Goal: Task Accomplishment & Management: Complete application form

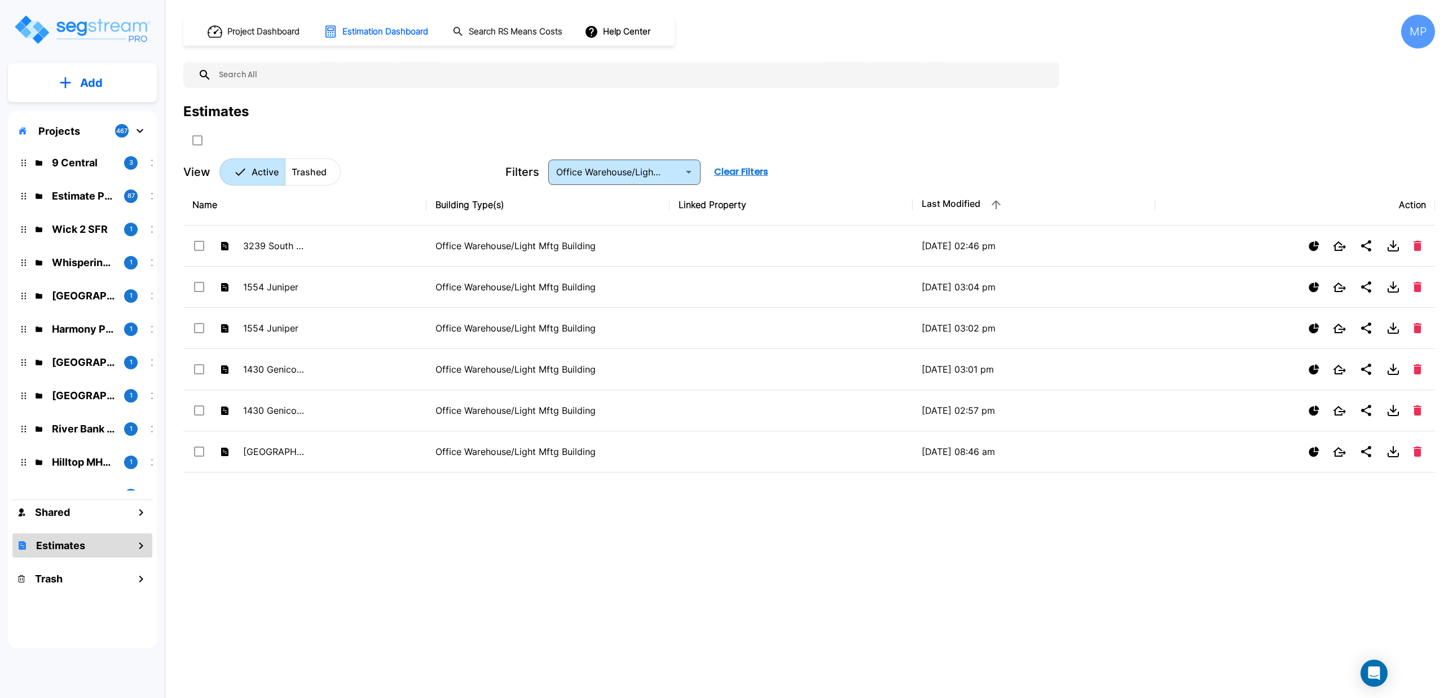
click at [64, 86] on icon "mailbox folders" at bounding box center [65, 83] width 11 height 12
click at [80, 179] on p "Add Estimate" at bounding box center [89, 178] width 58 height 14
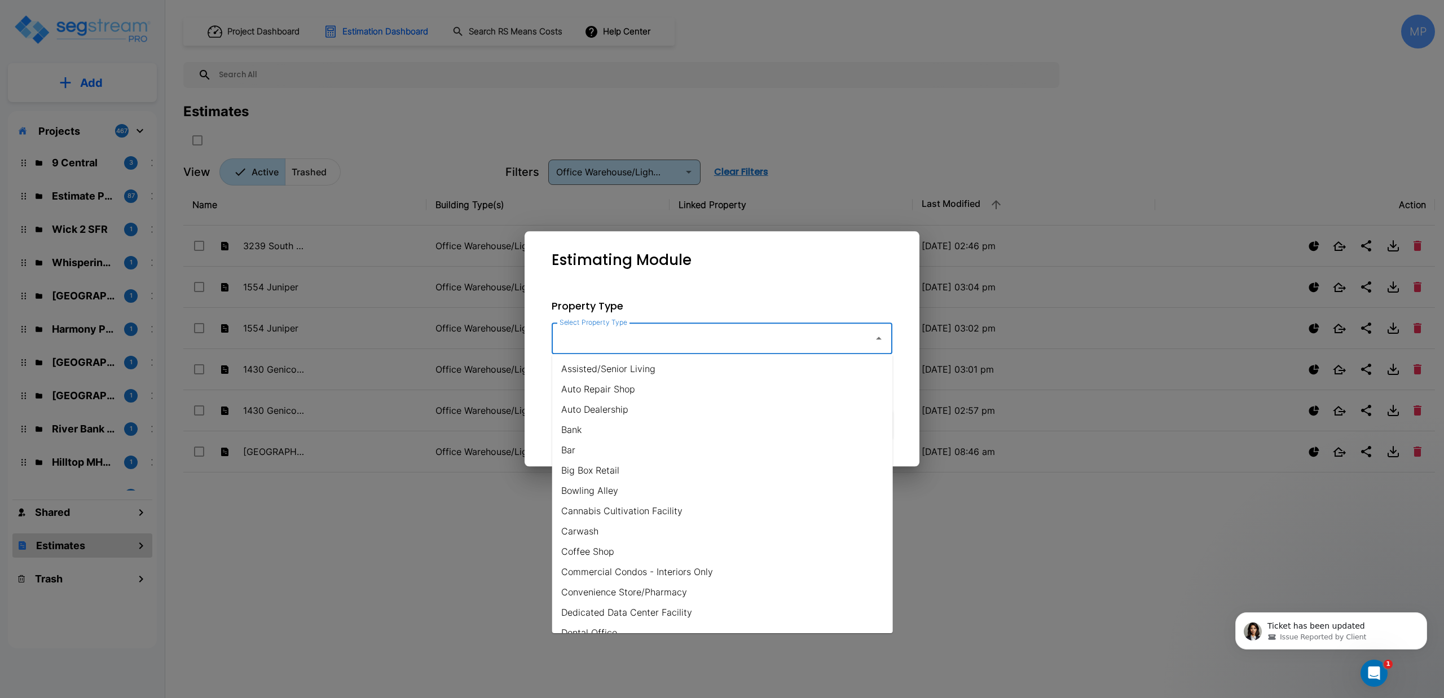
click at [626, 335] on input "Select Property Type" at bounding box center [710, 338] width 306 height 21
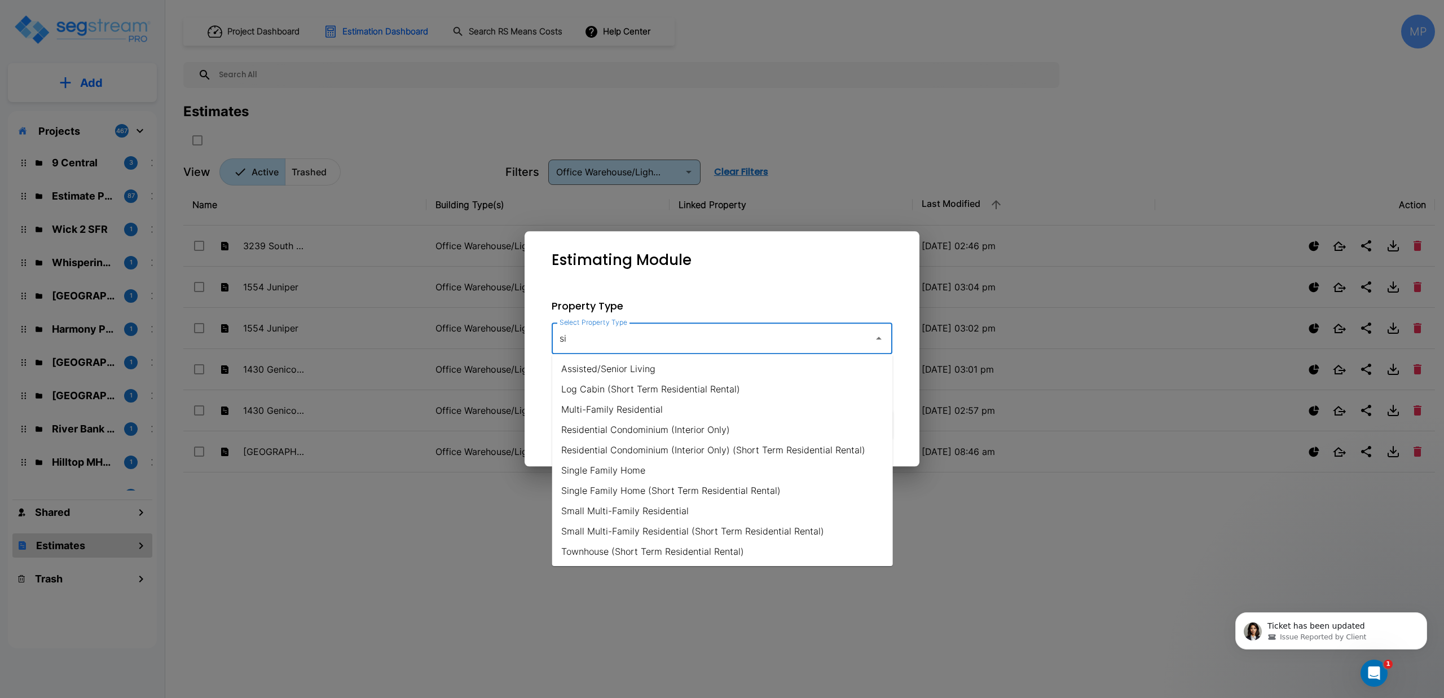
click at [616, 470] on li "Single Family Home" at bounding box center [722, 470] width 341 height 20
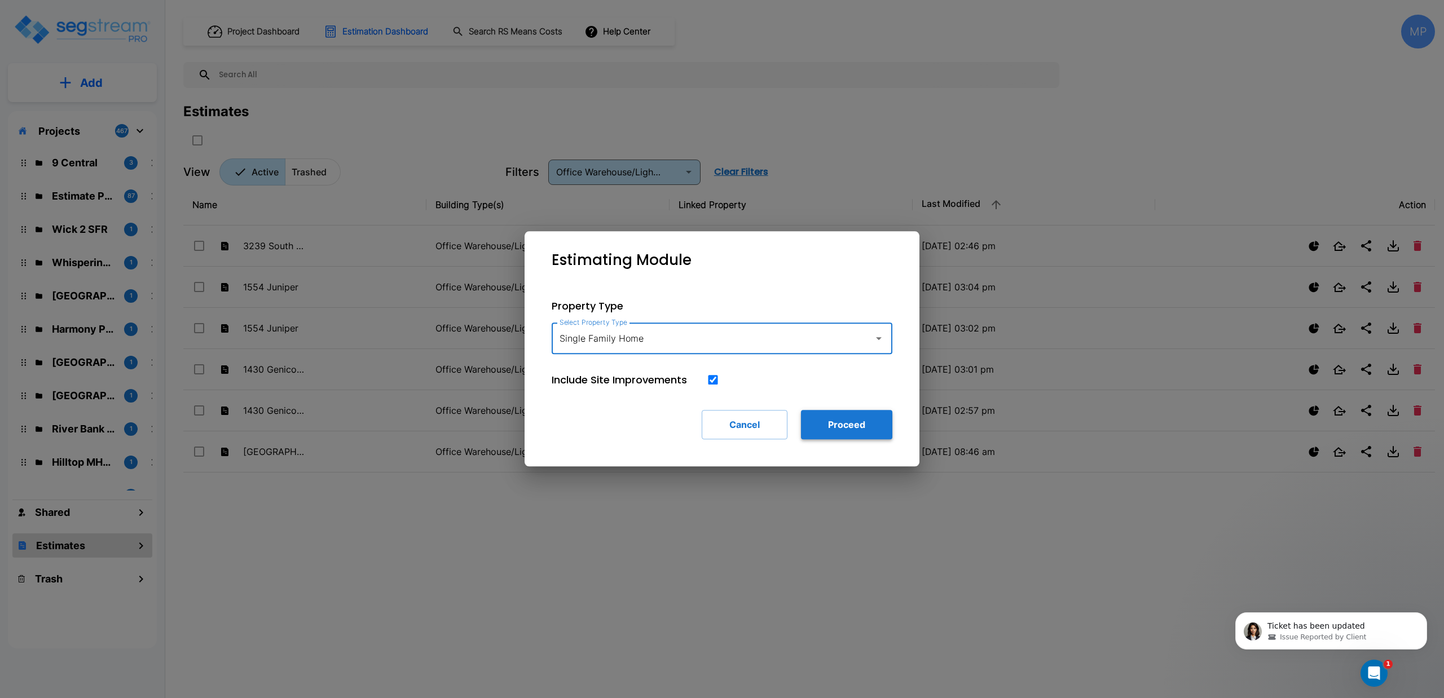
type input "Single Family Home"
click at [841, 425] on button "Proceed" at bounding box center [846, 424] width 91 height 29
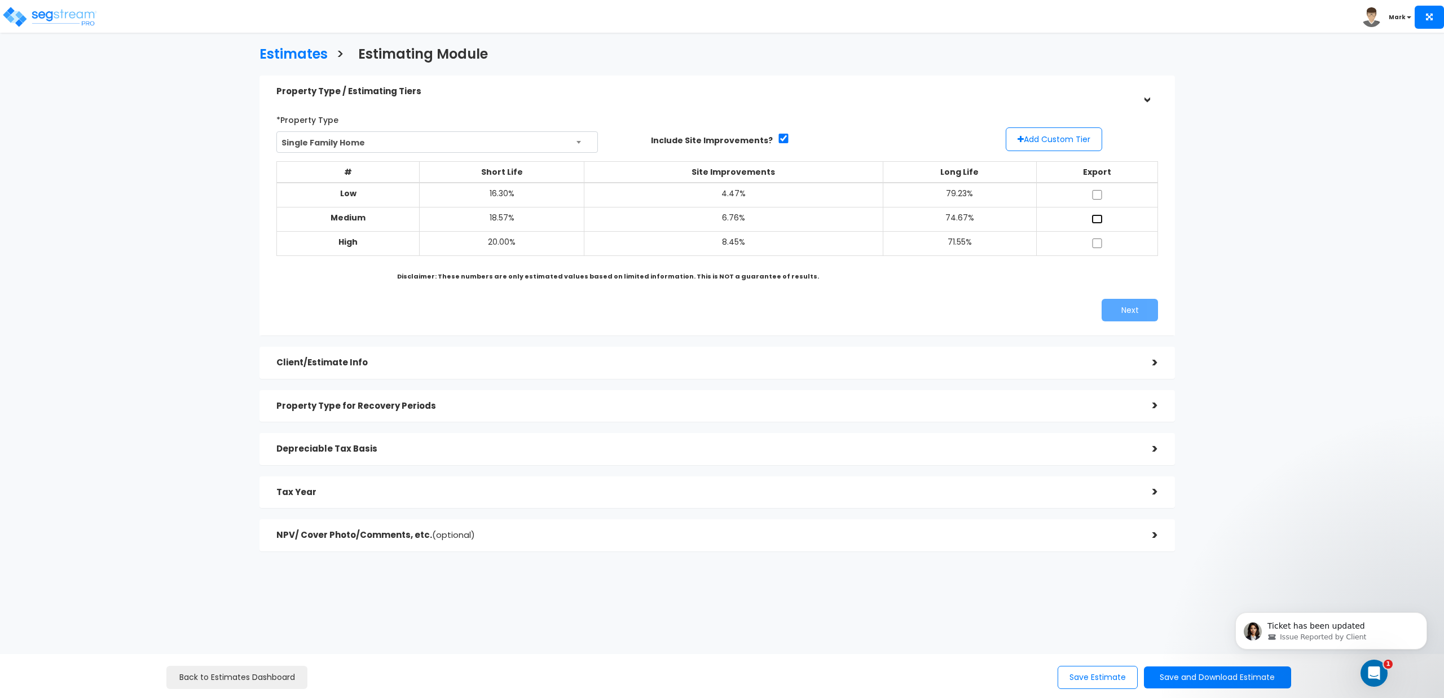
click at [1091, 219] on input "checkbox" at bounding box center [1096, 219] width 11 height 10
checkbox input "true"
click at [1124, 309] on button "Next" at bounding box center [1129, 310] width 56 height 23
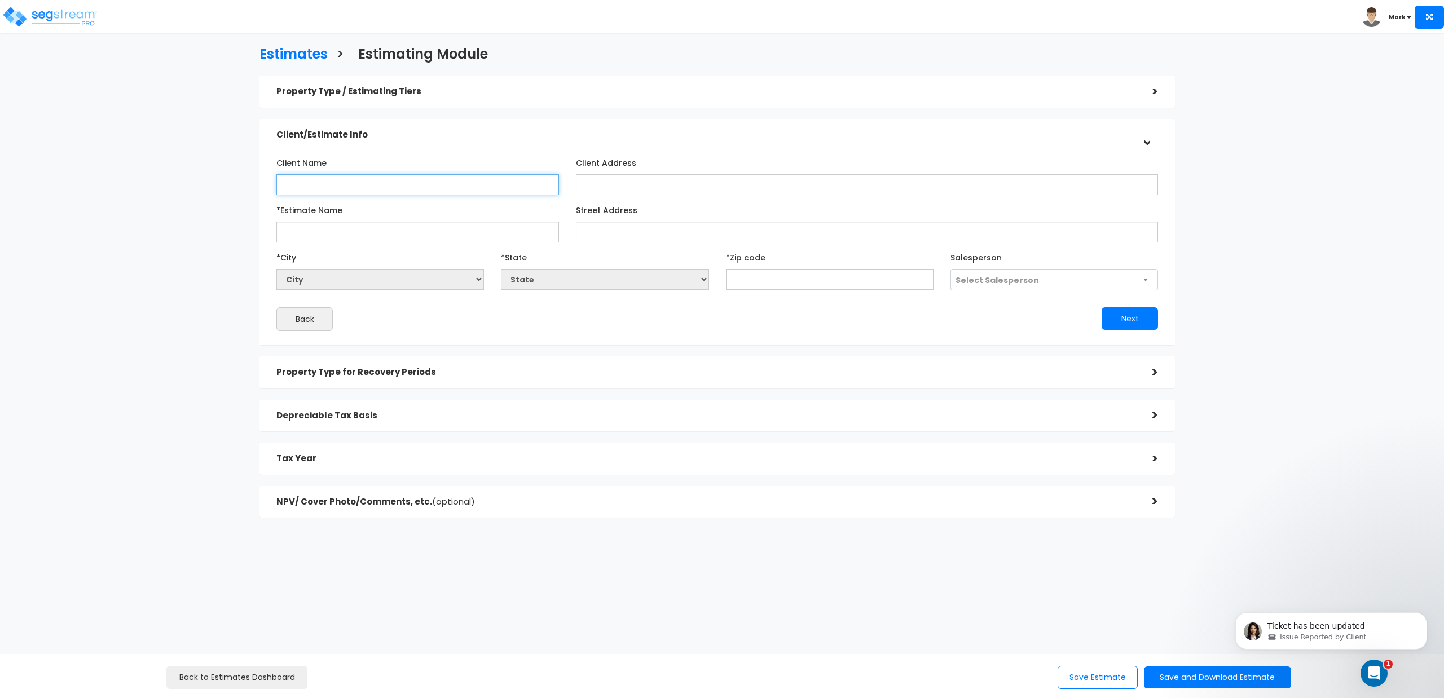
click at [334, 179] on input "Client Name" at bounding box center [417, 184] width 283 height 21
paste input "Hamzah & Katy Whatley"
type input "Hamzah & Katy Whatley"
click at [612, 228] on input "Street Address" at bounding box center [867, 232] width 582 height 21
paste input "[STREET_ADDRESS]"
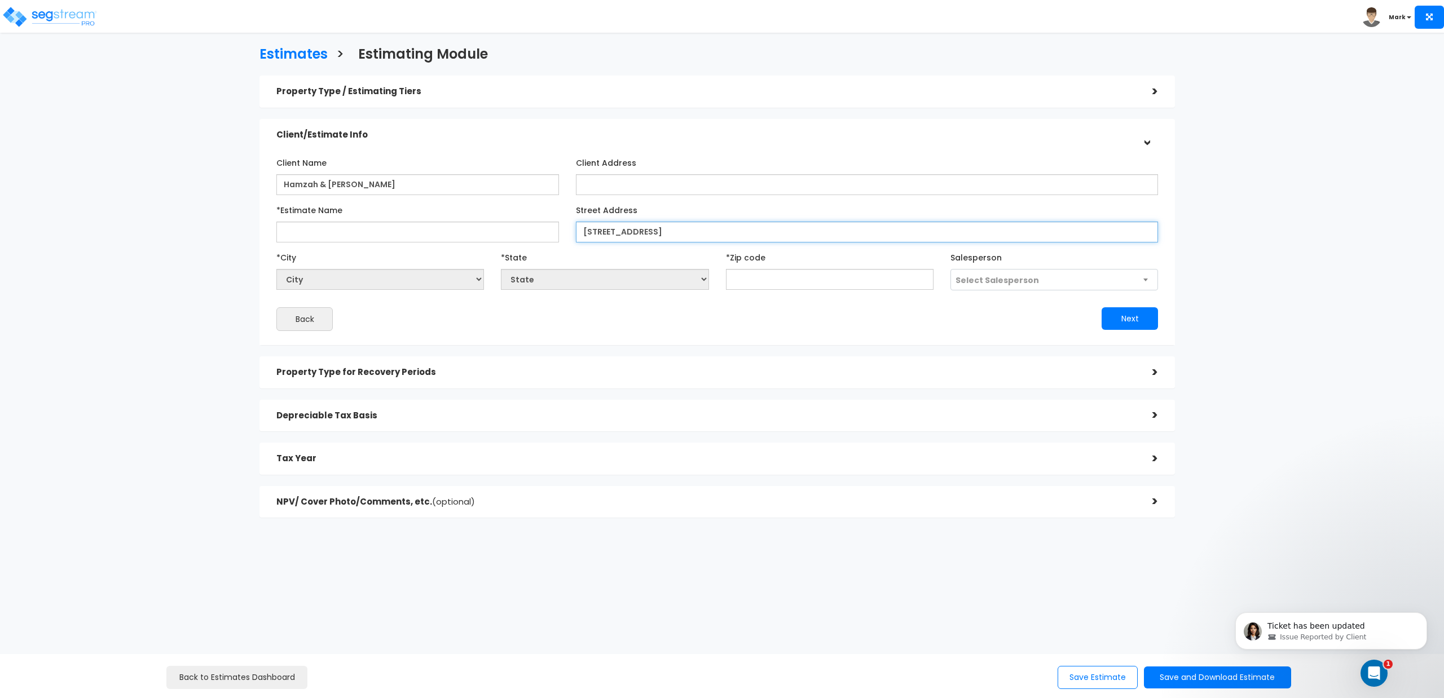
type input "[STREET_ADDRESS]"
click at [439, 233] on input "*Estimate Name" at bounding box center [417, 232] width 283 height 21
paste input "[STREET_ADDRESS]"
type input "[STREET_ADDRESS]"
drag, startPoint x: 651, startPoint y: 233, endPoint x: 716, endPoint y: 235, distance: 65.5
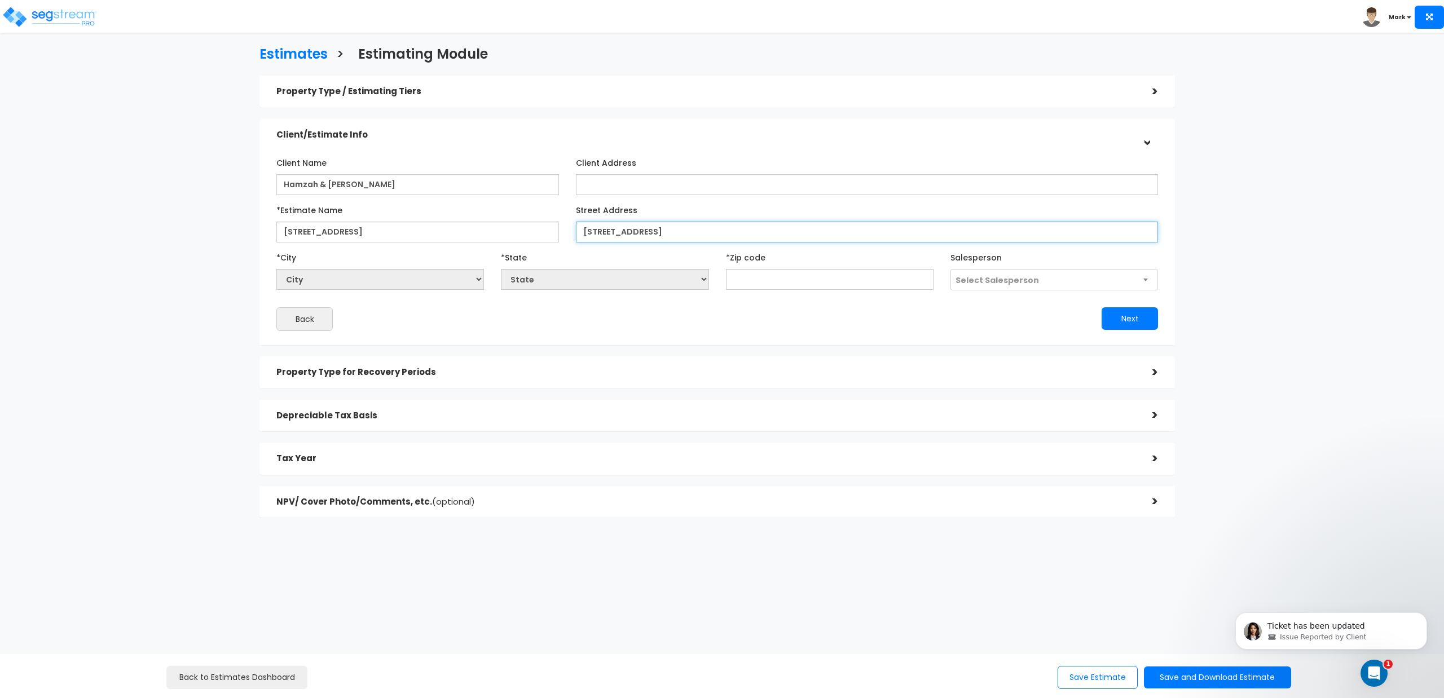
click at [716, 235] on input "[STREET_ADDRESS]" at bounding box center [867, 232] width 582 height 21
type input "[STREET_ADDRESS]"
click at [732, 278] on input "text" at bounding box center [830, 279] width 208 height 21
type input "3"
select select "GA"
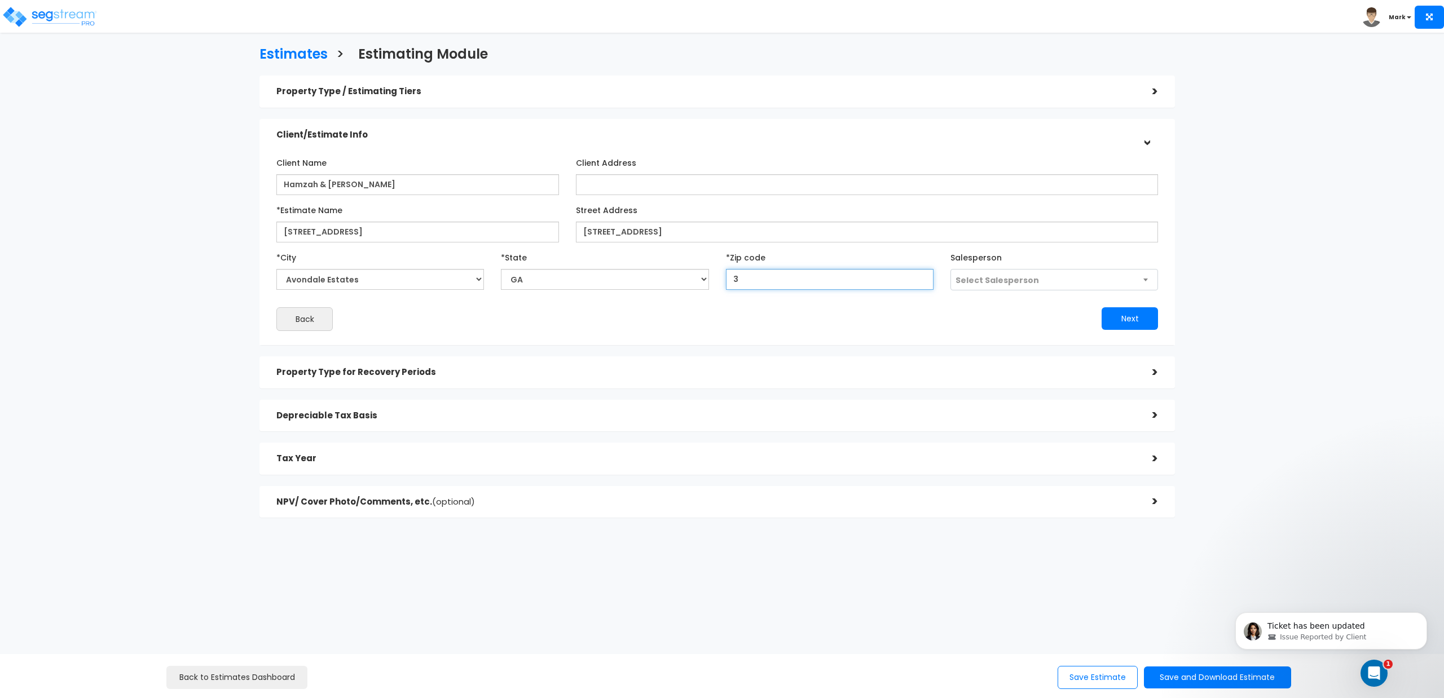
type input "37"
select select "TN"
type input "37207"
click at [756, 314] on div "Next" at bounding box center [941, 318] width 449 height 23
click at [1122, 317] on button "Next" at bounding box center [1129, 318] width 56 height 23
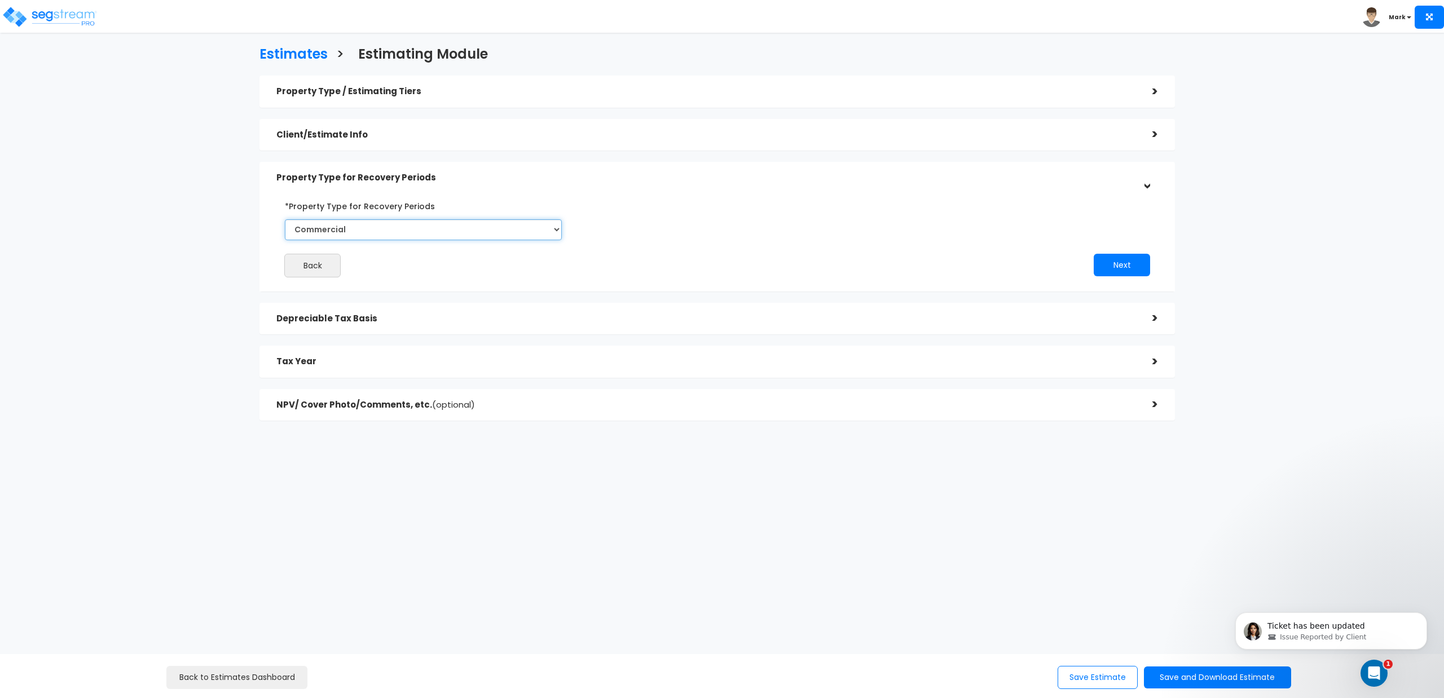
click at [522, 227] on select "Commercial Residential" at bounding box center [423, 229] width 277 height 21
select select "Residential"
click at [285, 219] on select "Commercial Residential" at bounding box center [423, 229] width 277 height 21
click at [1104, 267] on button "Next" at bounding box center [1121, 265] width 56 height 23
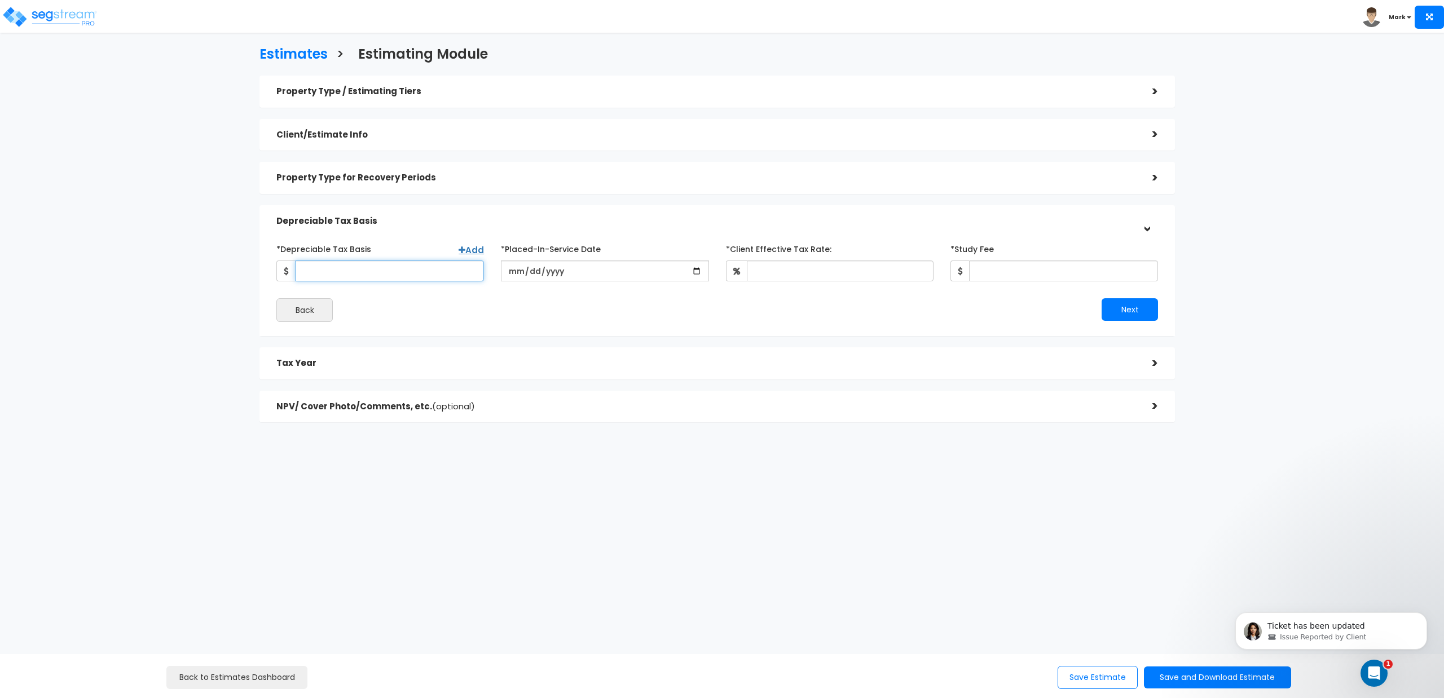
click at [433, 275] on input "*Depreciable Tax Basis" at bounding box center [389, 271] width 189 height 21
click at [596, 276] on input "date" at bounding box center [605, 271] width 208 height 21
type input "2024-04-01"
click at [792, 270] on input "*Client Effective Tax Rate:" at bounding box center [840, 271] width 187 height 21
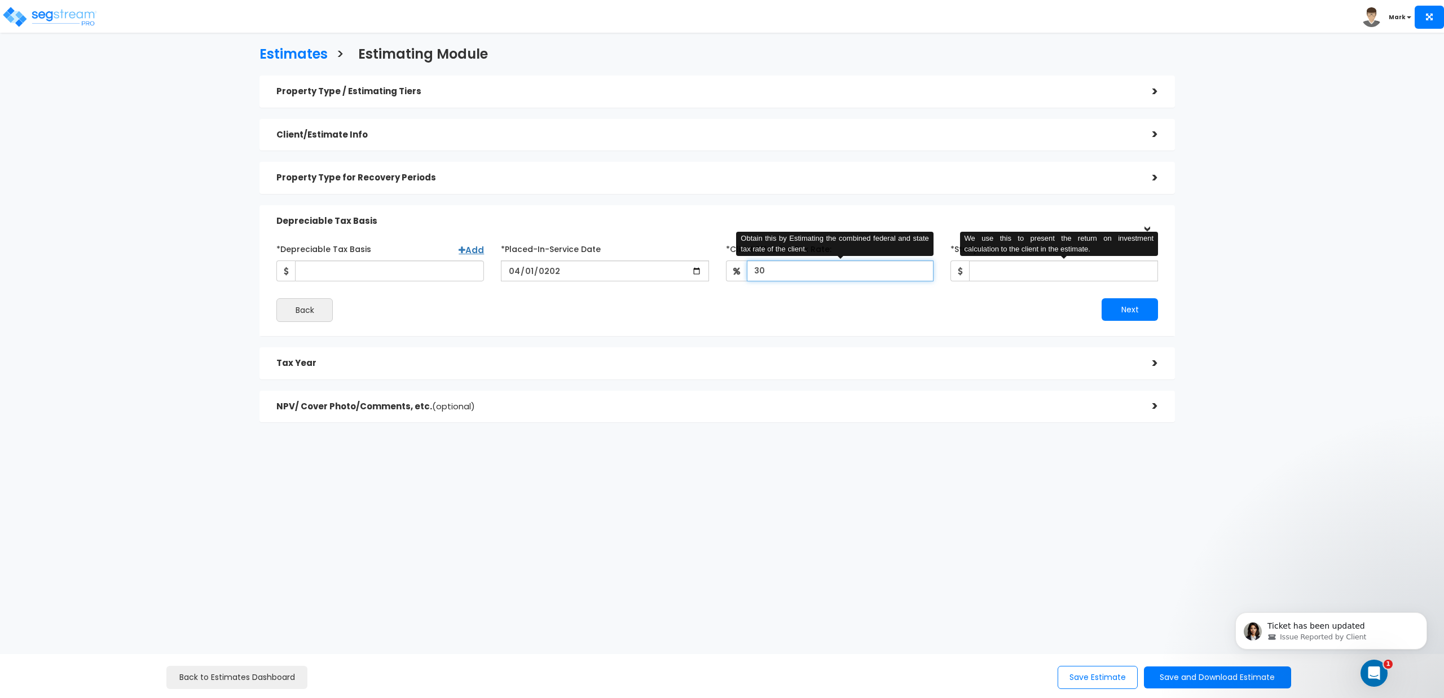
type input "30"
click at [1008, 263] on input "*Study Fee" at bounding box center [1063, 271] width 189 height 21
type input "1,990"
click at [462, 274] on input "*Depreciable Tax Basis" at bounding box center [389, 271] width 189 height 21
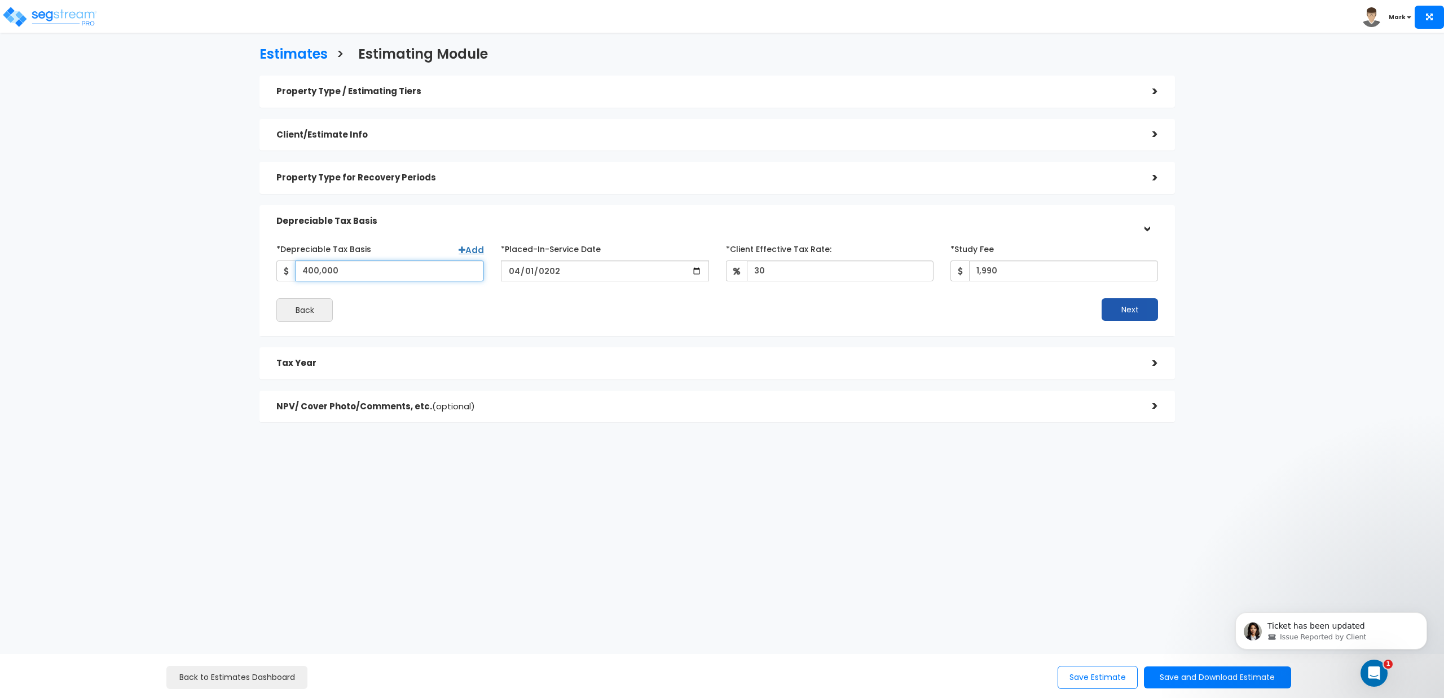
type input "400,000"
click at [1137, 309] on button "Next" at bounding box center [1129, 309] width 56 height 23
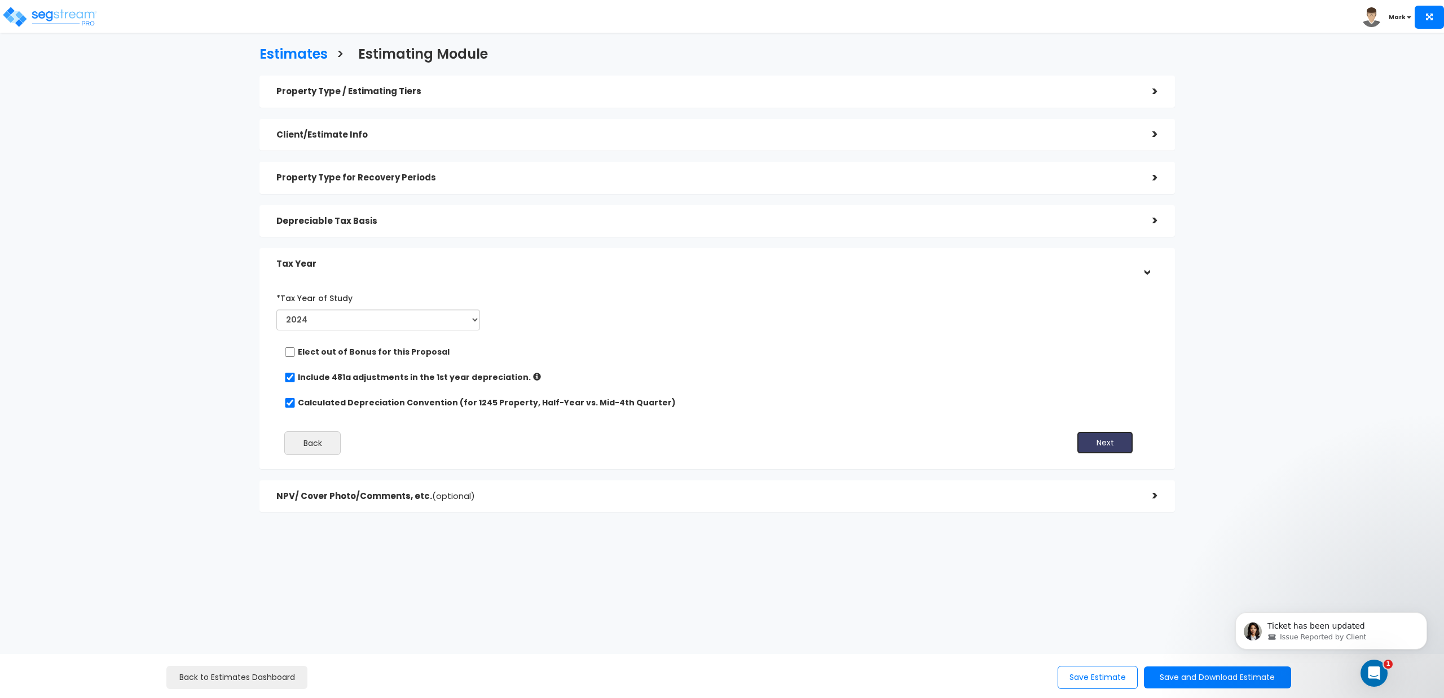
click at [1097, 442] on button "Next" at bounding box center [1105, 442] width 56 height 23
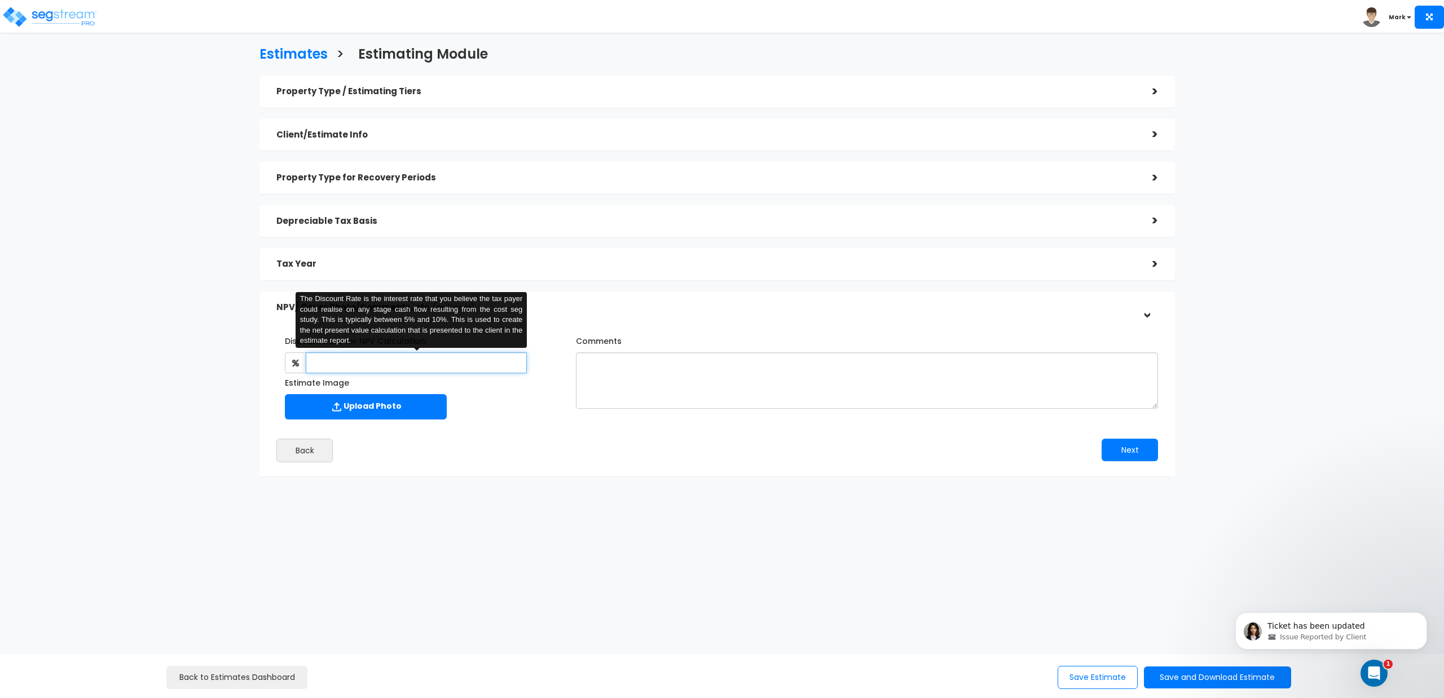
click at [400, 362] on input "text" at bounding box center [416, 362] width 221 height 21
type input "4.5"
click at [479, 425] on div "Discount Rate for NPV Calculation: 4.5 The Discount Rate is the interest rate t…" at bounding box center [717, 394] width 898 height 148
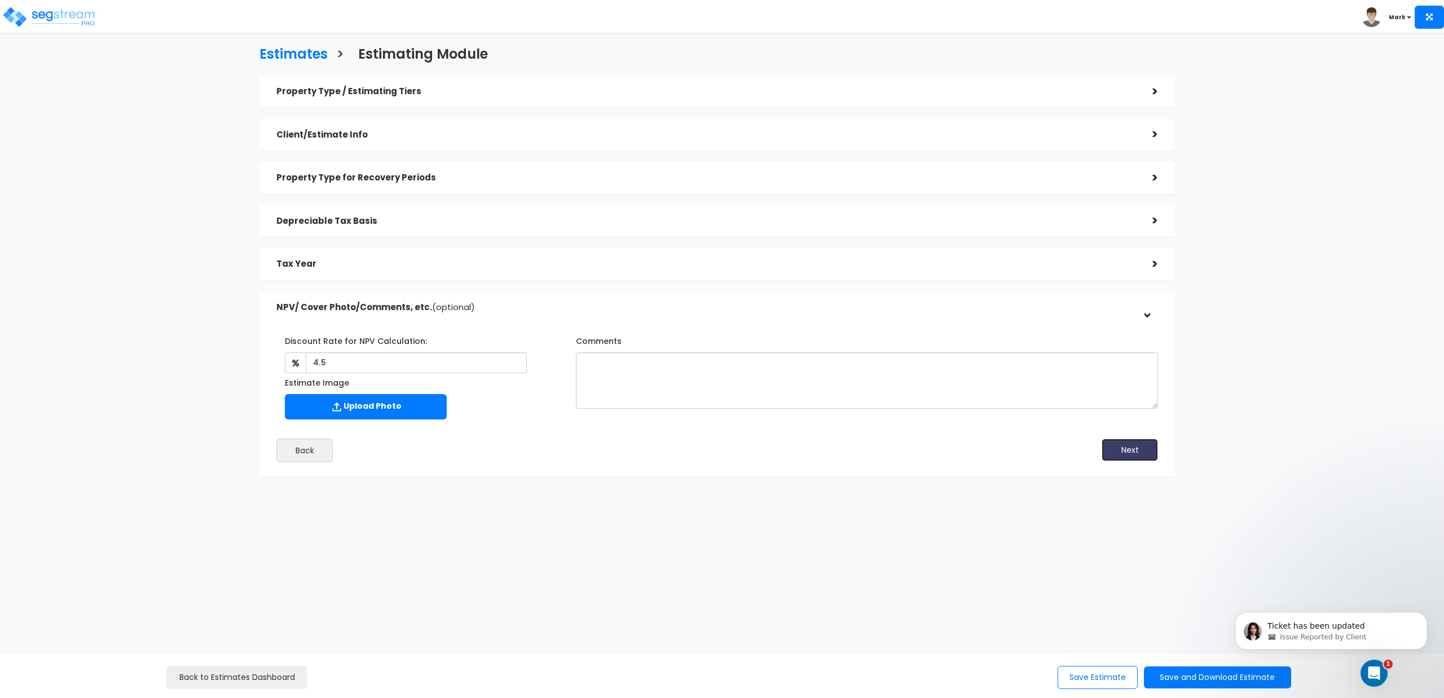
click at [1135, 445] on button "Next" at bounding box center [1129, 450] width 56 height 23
click at [1124, 451] on button "Next" at bounding box center [1129, 450] width 56 height 23
click at [441, 406] on label "Upload Photo" at bounding box center [366, 406] width 162 height 25
click at [0, 0] on input "Estimate Image" at bounding box center [0, 0] width 0 height 0
click at [1118, 447] on button "Next" at bounding box center [1129, 450] width 56 height 23
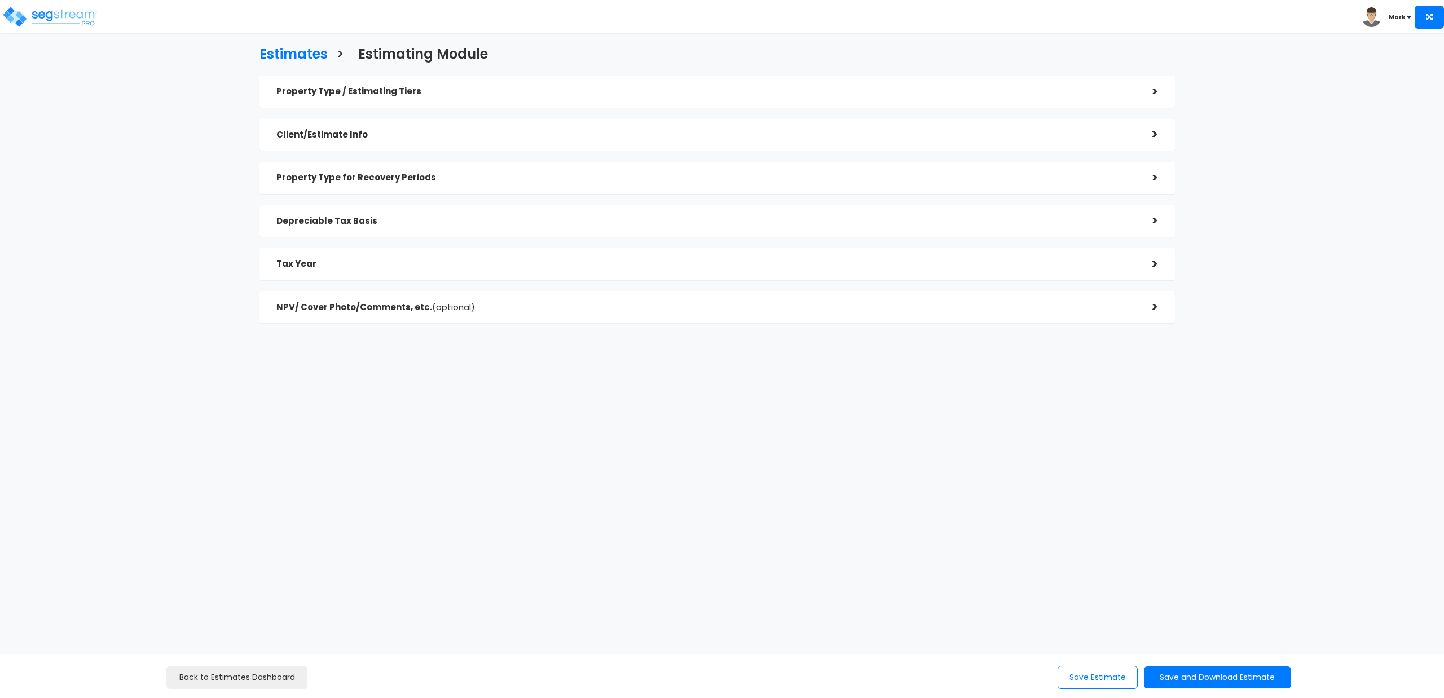
checkbox input "true"
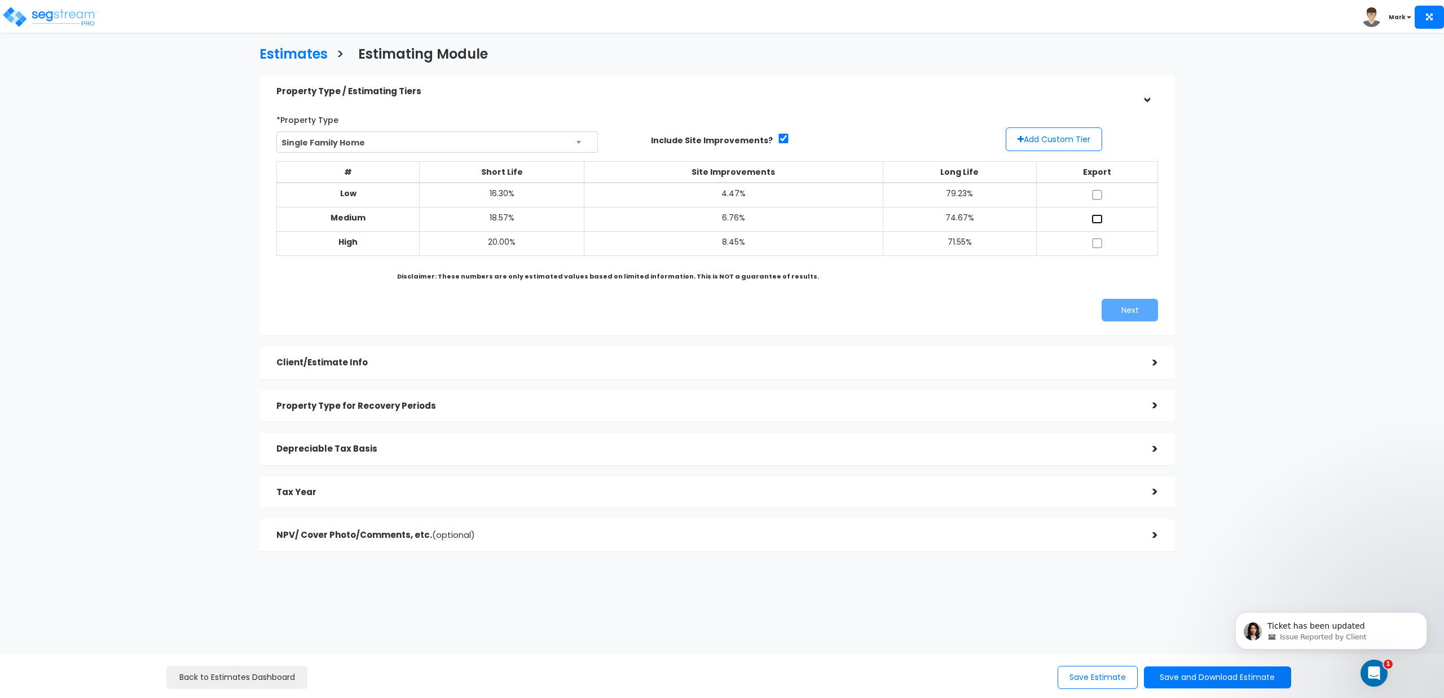
click at [1096, 218] on input "checkbox" at bounding box center [1096, 219] width 11 height 10
checkbox input "true"
click at [1133, 311] on button "Next" at bounding box center [1129, 310] width 56 height 23
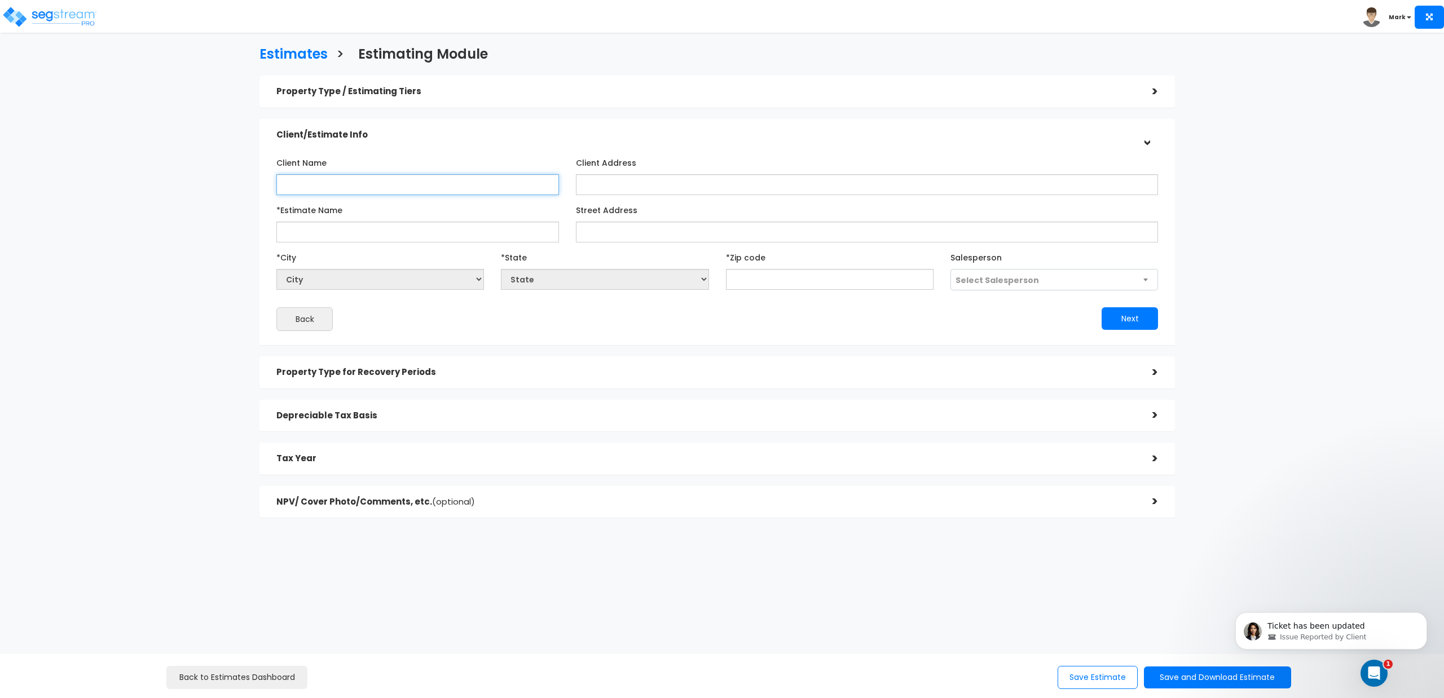
click at [432, 185] on input "Client Name" at bounding box center [417, 184] width 283 height 21
click at [384, 235] on input "*Estimate Name" at bounding box center [417, 232] width 283 height 21
paste input "[STREET_ADDRESS]"
type input "[STREET_ADDRESS]"
click at [612, 228] on input "Street Address" at bounding box center [867, 232] width 582 height 21
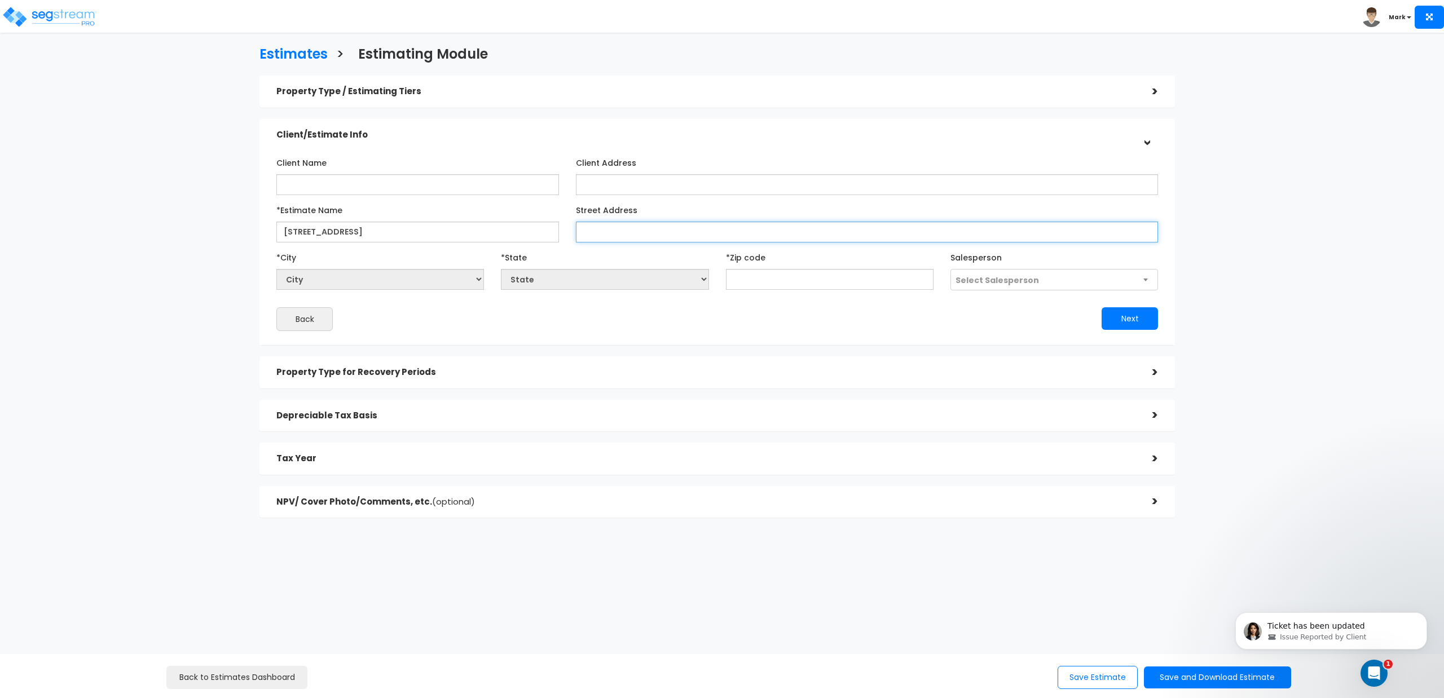
paste input "1200 Meridian St Nashville TN"
drag, startPoint x: 649, startPoint y: 230, endPoint x: 733, endPoint y: 237, distance: 84.9
click at [733, 237] on input "1200 Meridian St Nashville TN" at bounding box center [867, 232] width 582 height 21
type input "1200 Meridian St"
click at [294, 179] on input "Client Name" at bounding box center [417, 184] width 283 height 21
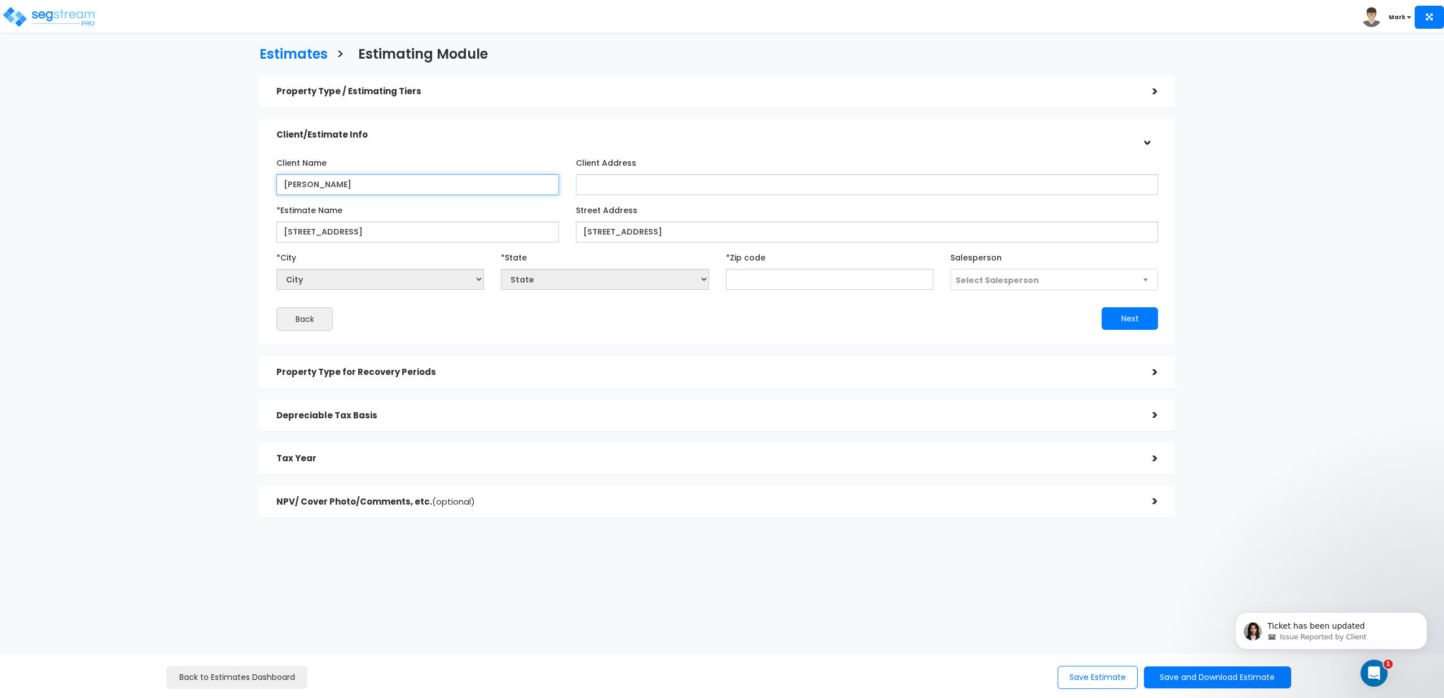
type input "Whatley"
click at [819, 284] on input "text" at bounding box center [830, 279] width 208 height 21
type input "3"
select select "GA"
type input "37"
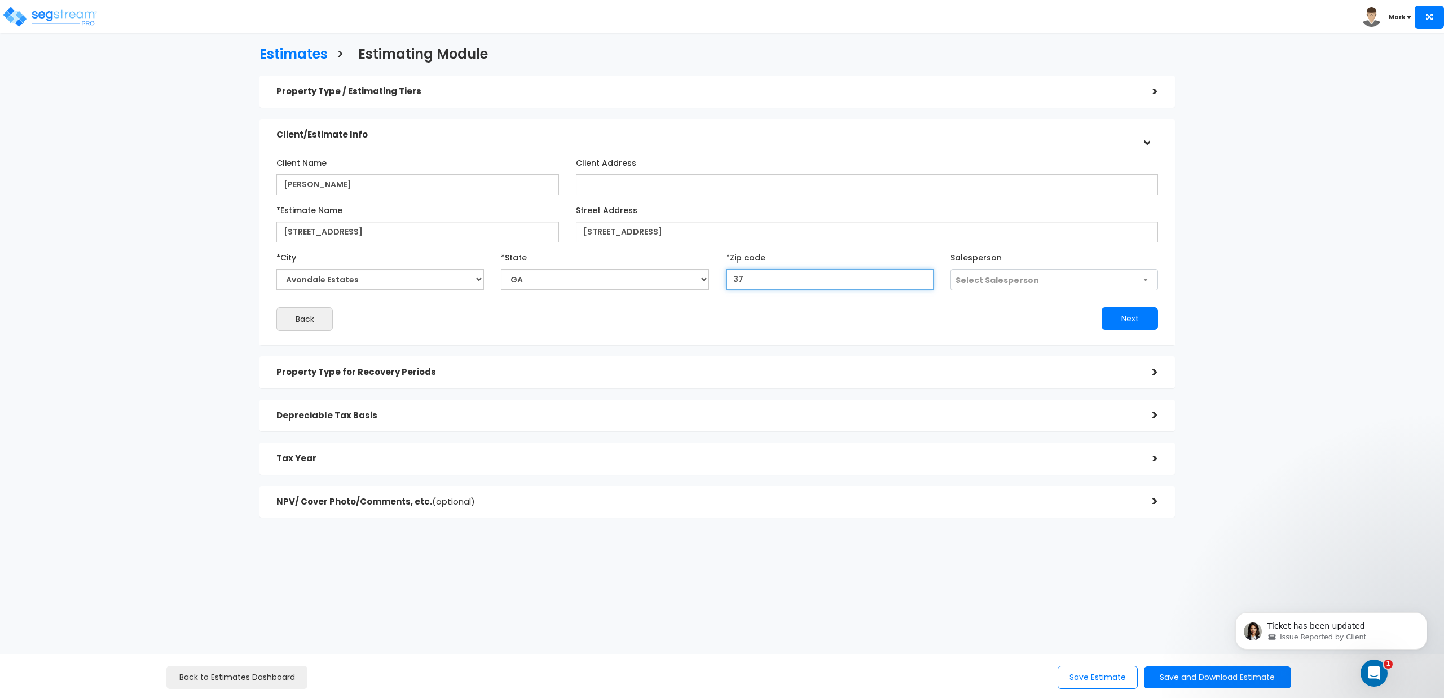
select select "TN"
type input "37207"
click at [1129, 321] on button "Next" at bounding box center [1129, 318] width 56 height 23
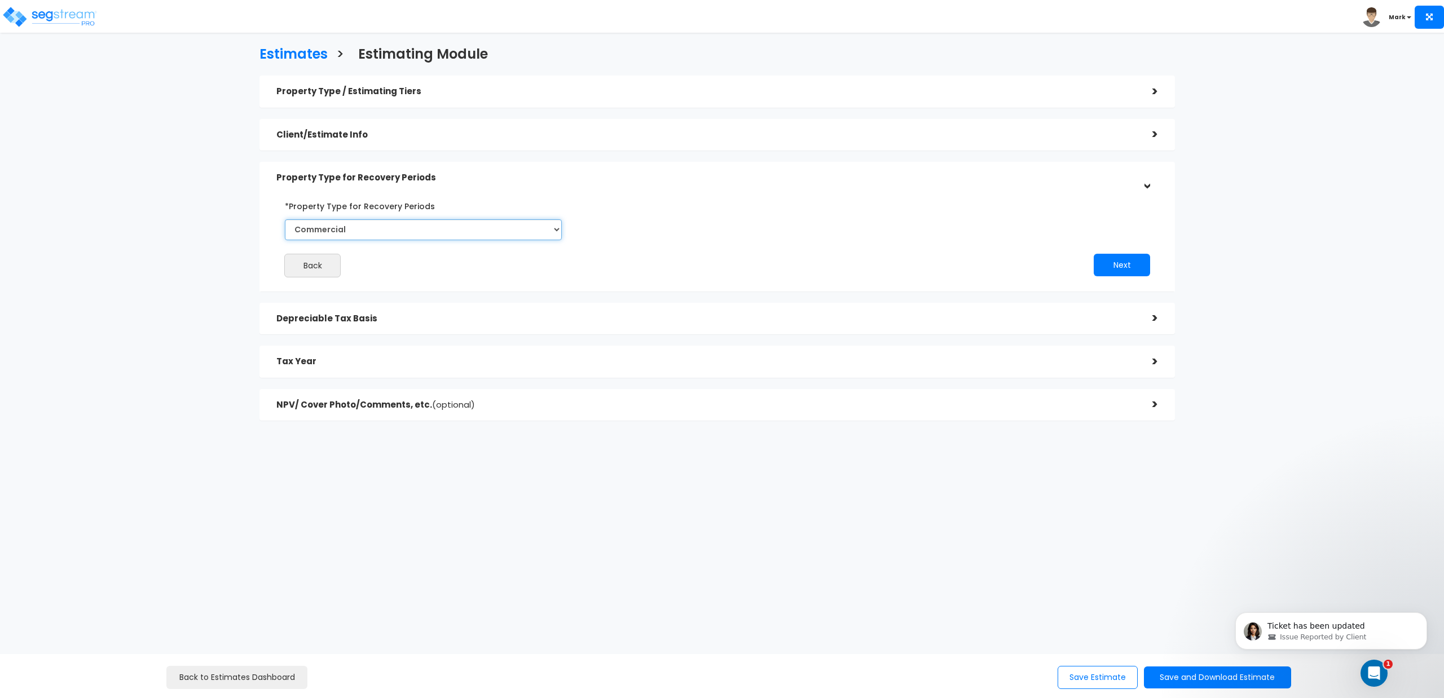
click at [458, 231] on select "Commercial Residential" at bounding box center [423, 229] width 277 height 21
select select "Residential"
click at [285, 219] on select "Commercial Residential" at bounding box center [423, 229] width 277 height 21
click at [1127, 269] on button "Next" at bounding box center [1121, 265] width 56 height 23
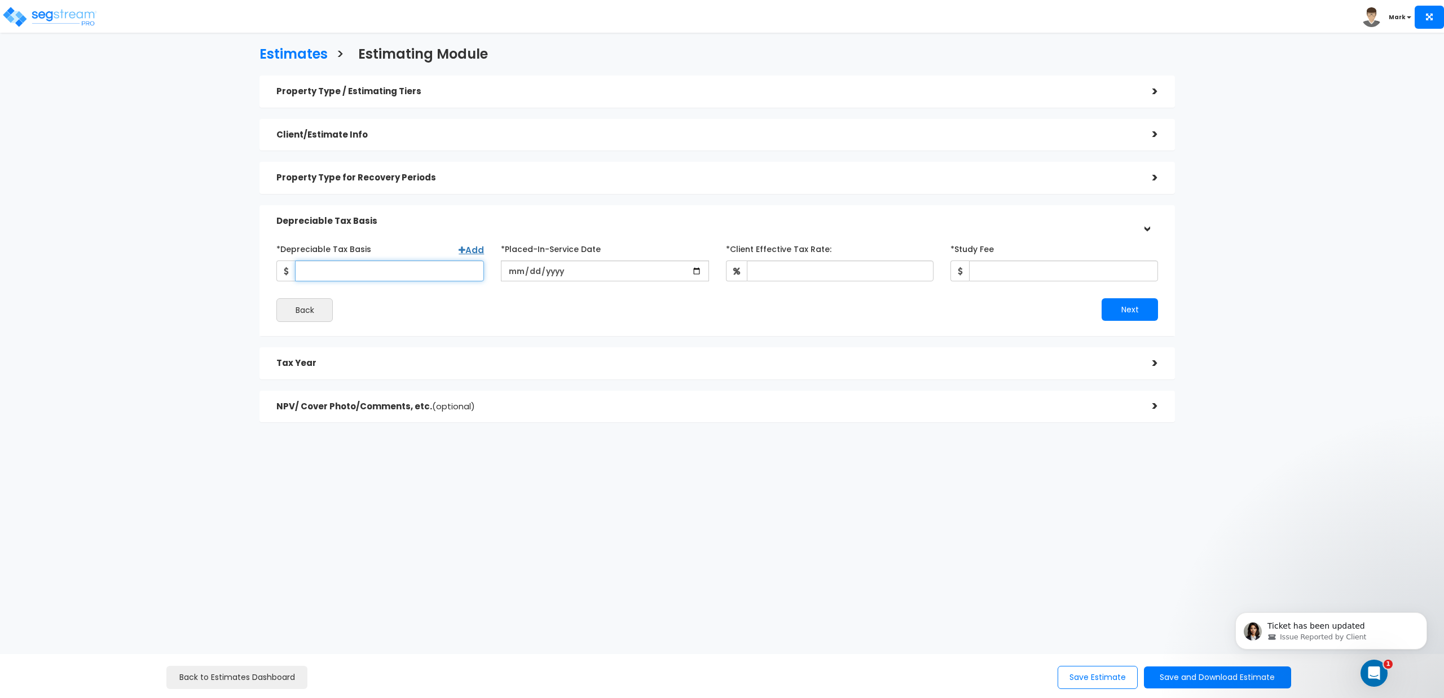
click at [399, 264] on input "*Depreciable Tax Basis" at bounding box center [389, 271] width 189 height 21
type input "400,000"
type input "2024-04-01"
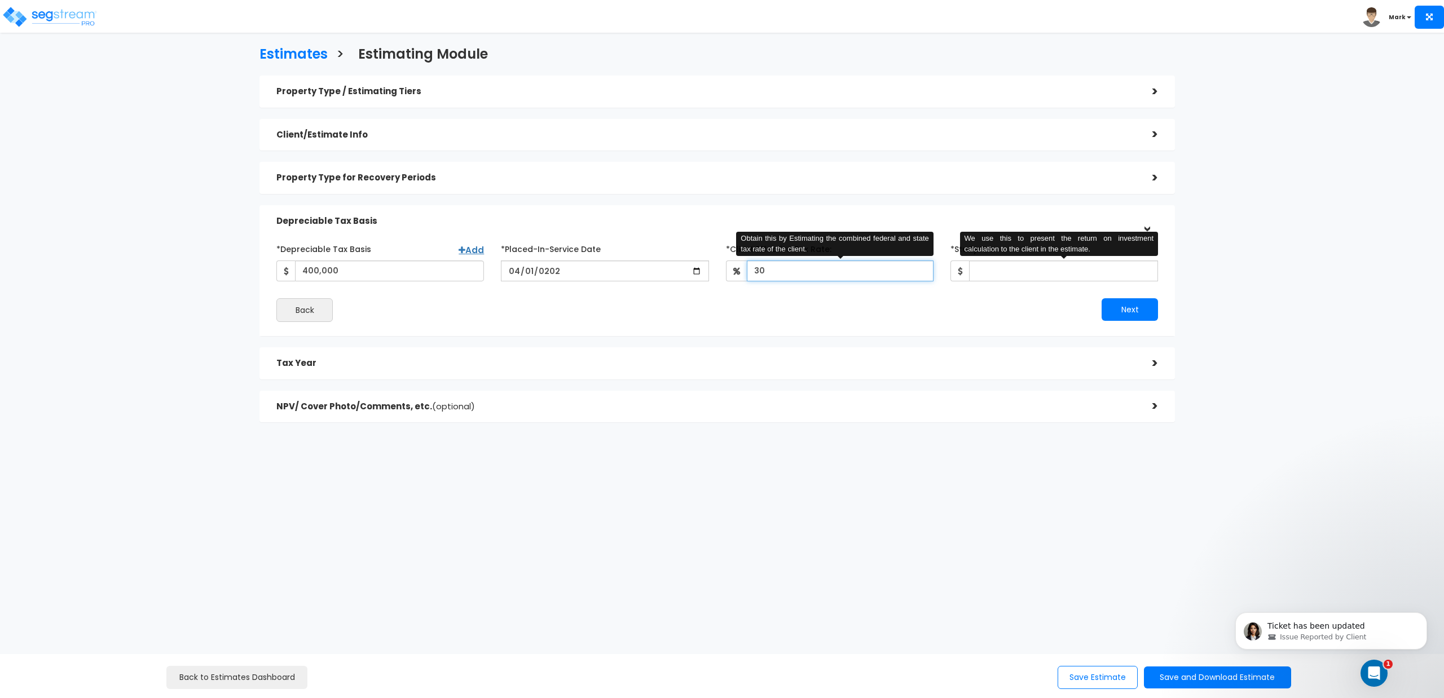
type input "30"
click at [989, 274] on input "*Study Fee" at bounding box center [1063, 271] width 189 height 21
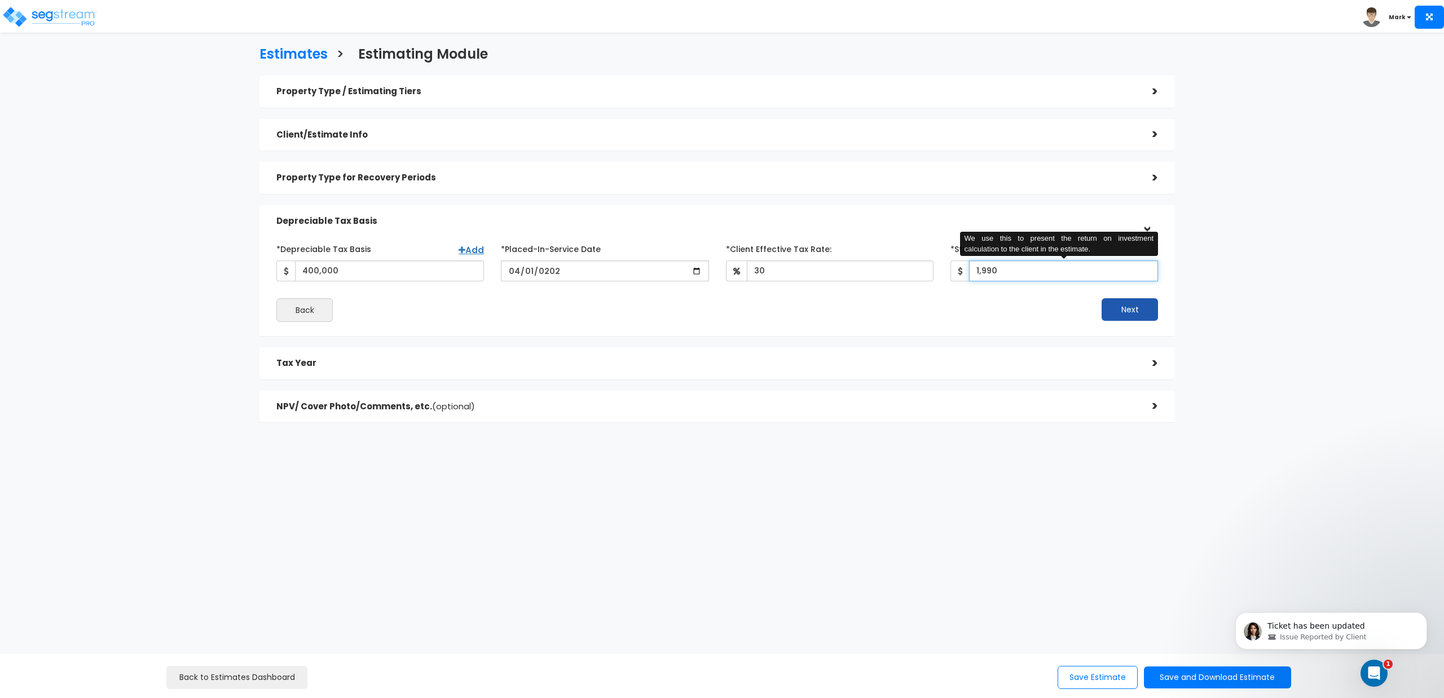
type input "1,990"
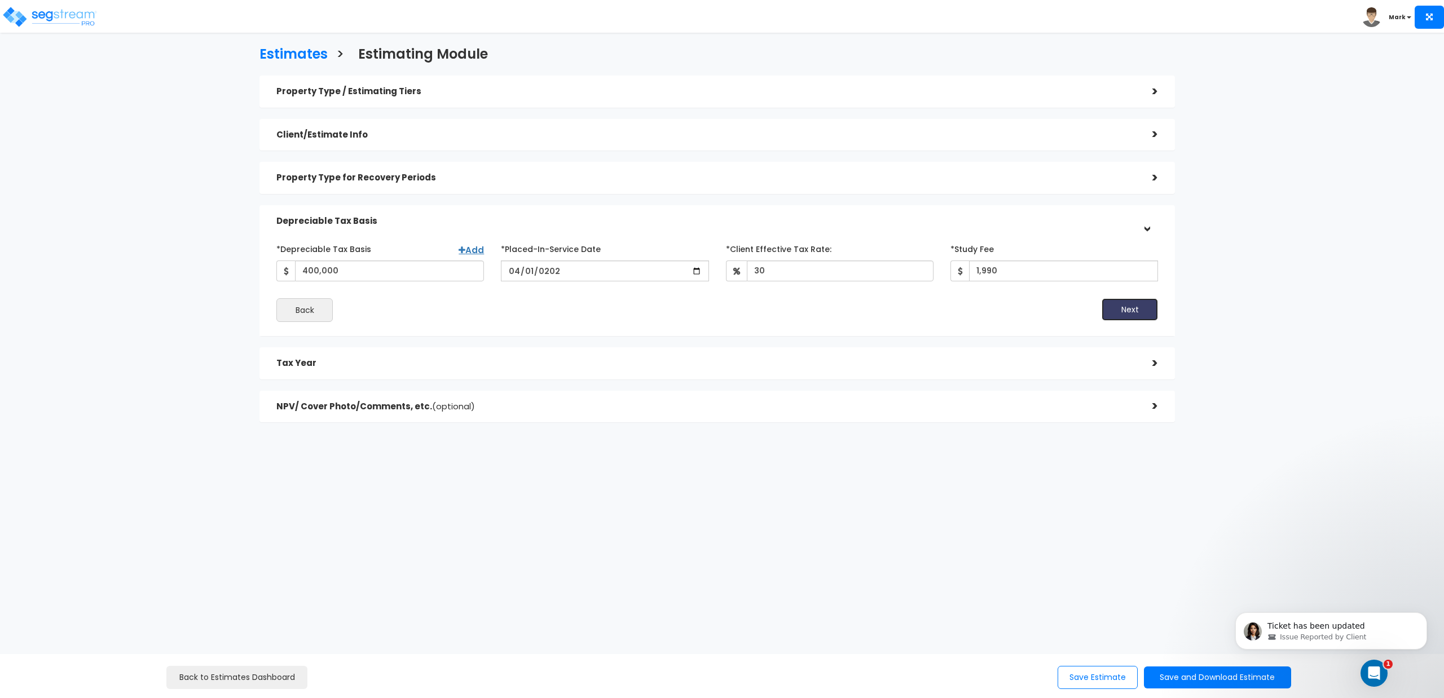
click at [1121, 312] on button "Next" at bounding box center [1129, 309] width 56 height 23
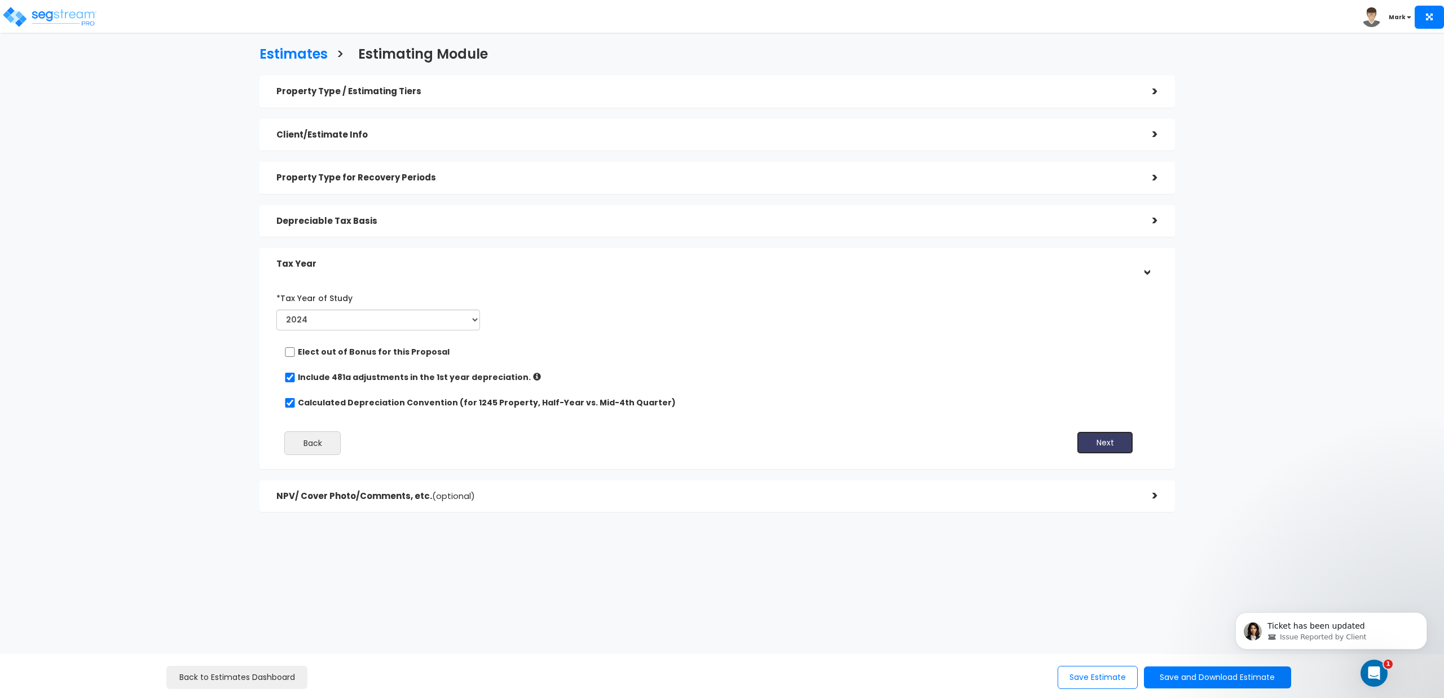
click at [1093, 443] on button "Next" at bounding box center [1105, 442] width 56 height 23
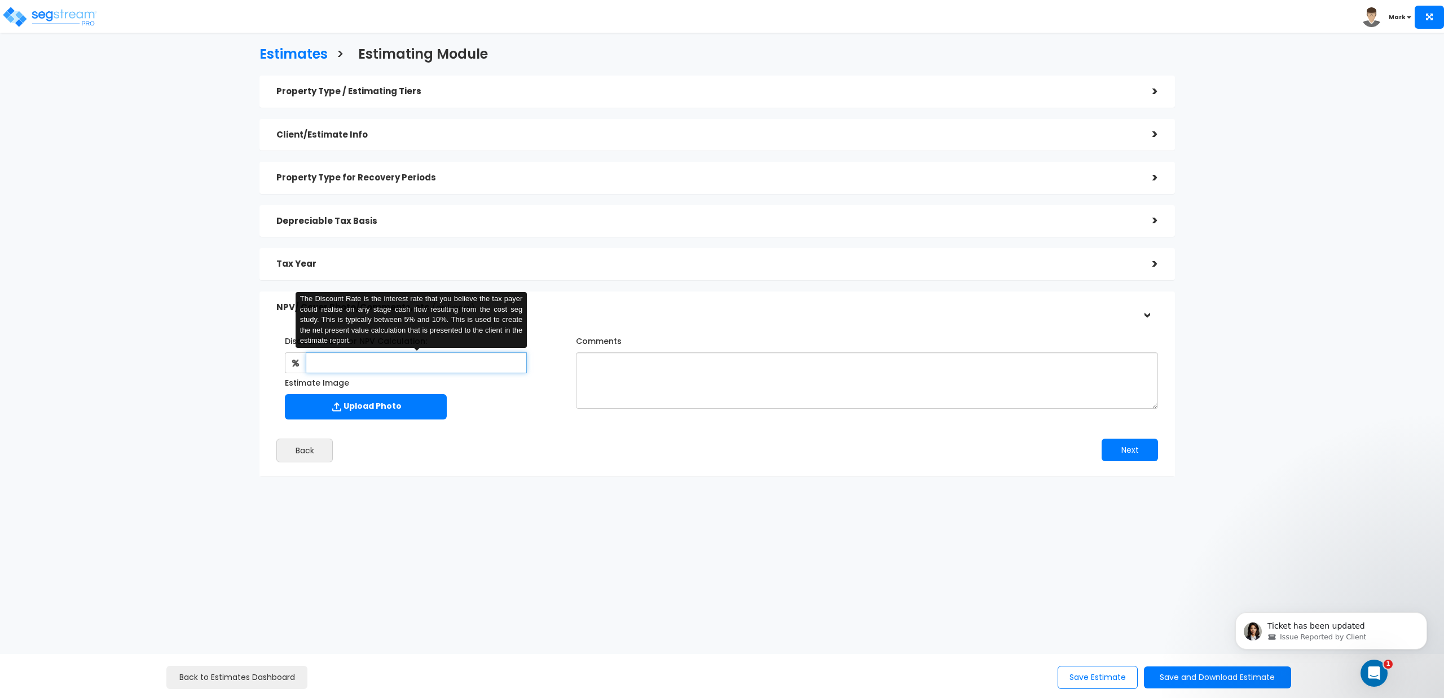
click at [389, 361] on input "text" at bounding box center [416, 362] width 221 height 21
drag, startPoint x: 333, startPoint y: 363, endPoint x: 288, endPoint y: 369, distance: 45.5
click at [288, 369] on div "4.5 The Discount Rate is the interest rate that you believe the tax payer could…" at bounding box center [406, 362] width 242 height 21
type input "5"
click at [521, 439] on div "Back" at bounding box center [492, 451] width 449 height 24
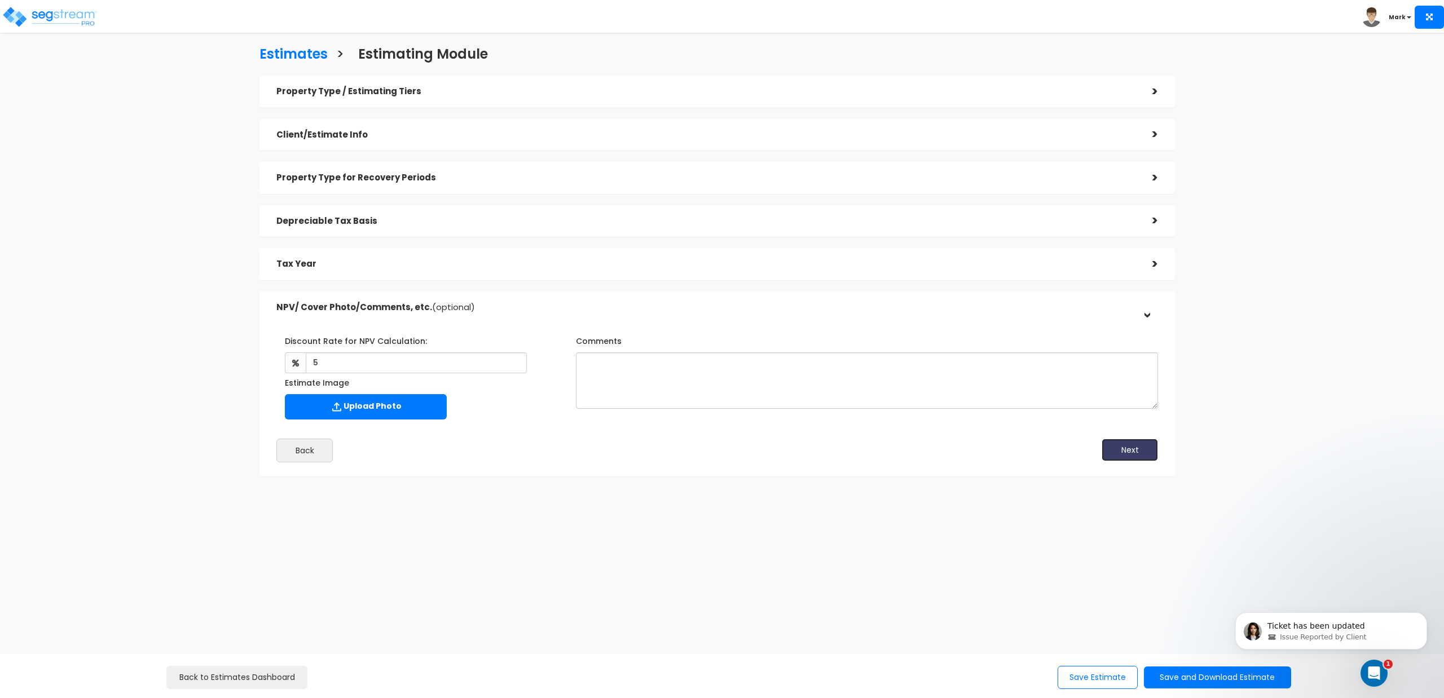
click at [1135, 454] on button "Next" at bounding box center [1129, 450] width 56 height 23
click at [1177, 674] on button "Save and Download Estimate" at bounding box center [1217, 678] width 147 height 22
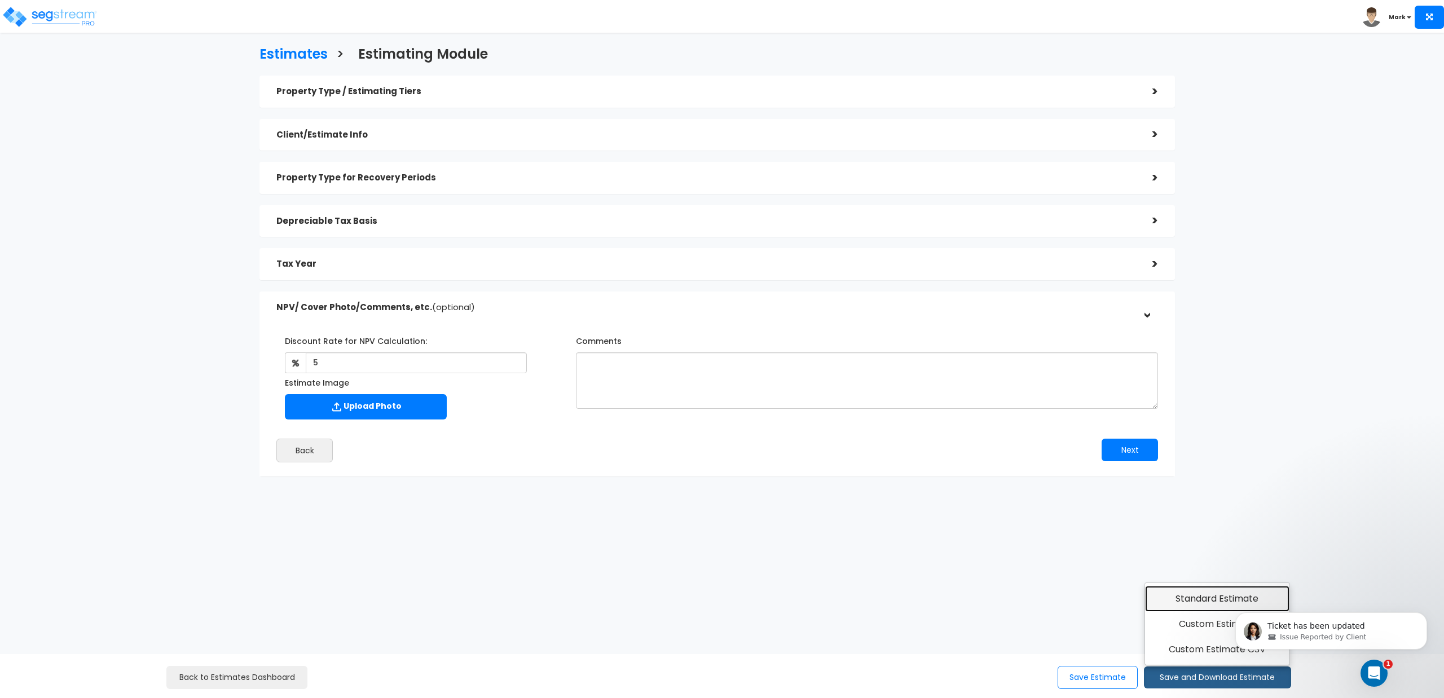
click at [1169, 597] on link "Standard Estimate" at bounding box center [1217, 599] width 145 height 26
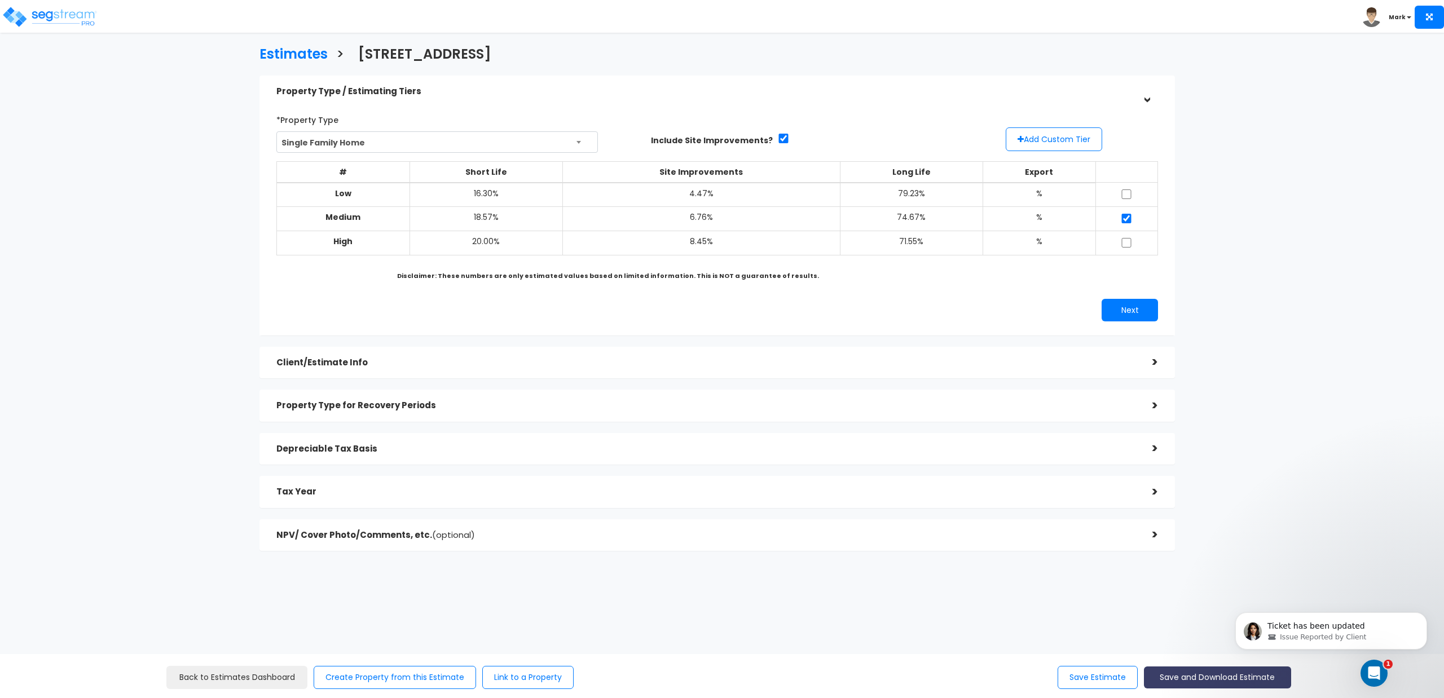
click at [1173, 682] on button "Save and Download Estimate" at bounding box center [1217, 678] width 147 height 22
click at [1167, 624] on link "Custom Estimate" at bounding box center [1217, 624] width 145 height 26
click at [1165, 682] on button "Save and Download Estimate" at bounding box center [1217, 678] width 147 height 22
click at [1167, 656] on link "Custom Estimate CSV" at bounding box center [1217, 650] width 145 height 26
click at [1180, 684] on button "Save and Download Estimate" at bounding box center [1217, 678] width 147 height 22
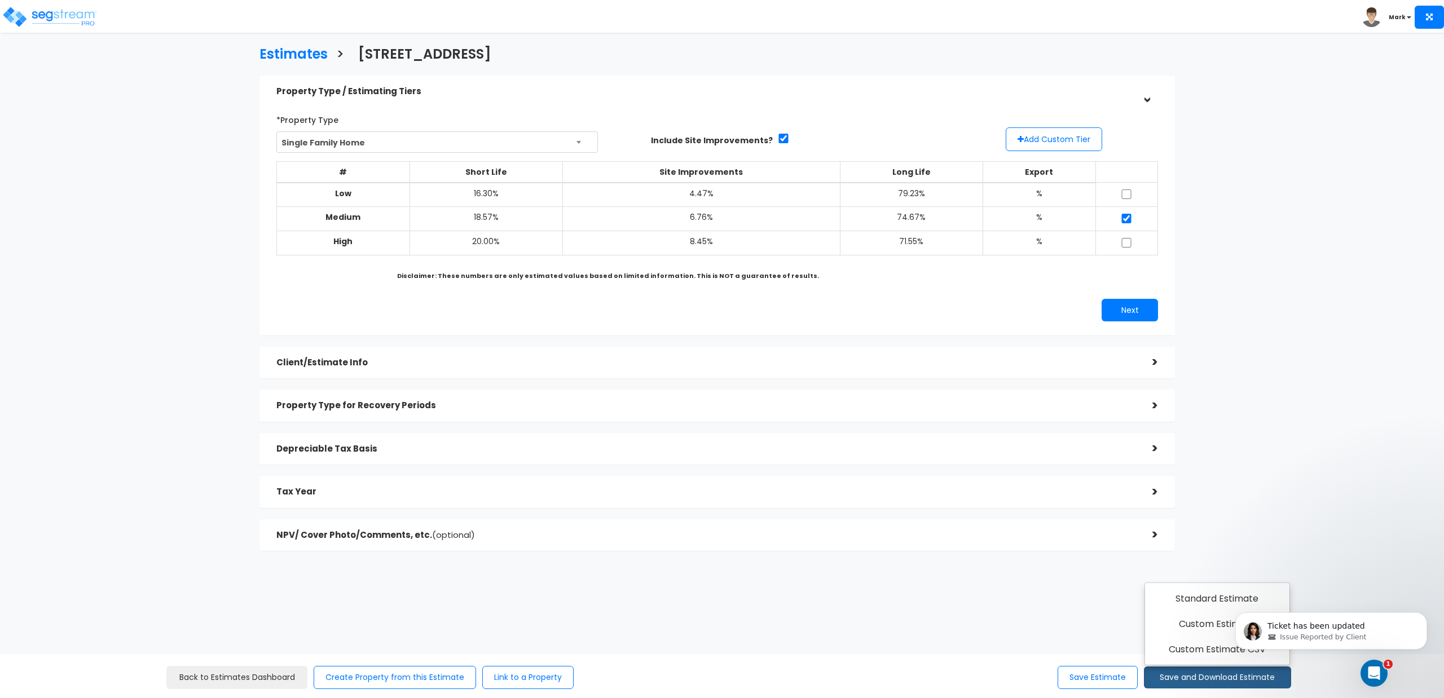
click at [1227, 598] on body "Ticket has been updated Issue Reported by Client" at bounding box center [1331, 628] width 217 height 70
click at [1140, 310] on button "Next" at bounding box center [1129, 310] width 56 height 23
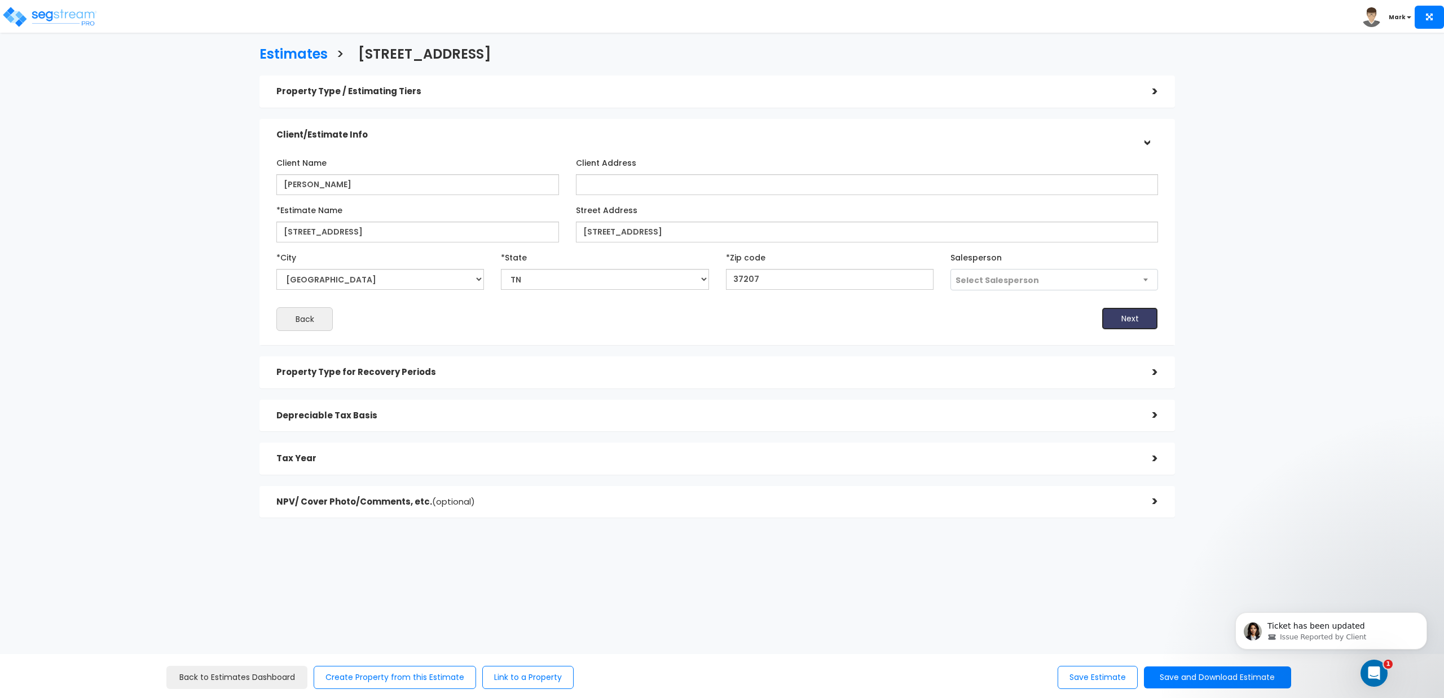
click at [1124, 323] on button "Next" at bounding box center [1129, 318] width 56 height 23
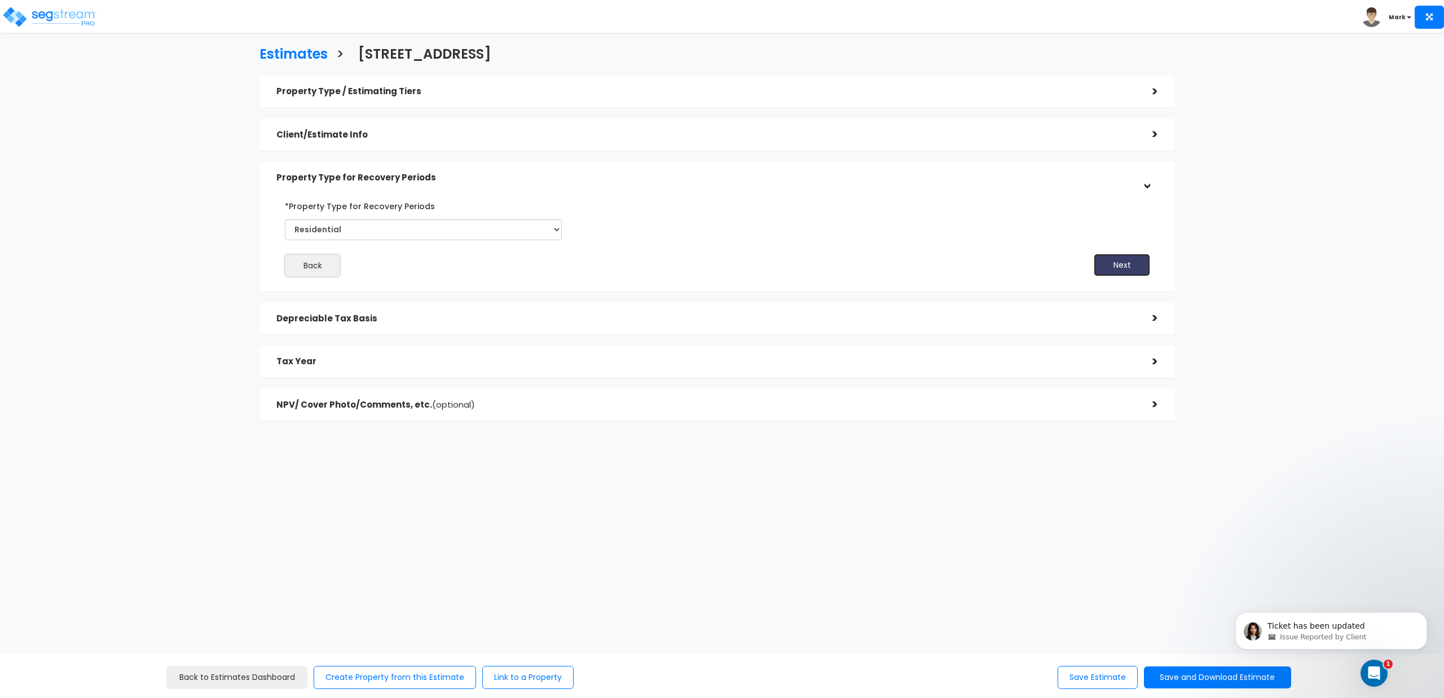
click at [1110, 261] on button "Next" at bounding box center [1121, 265] width 56 height 23
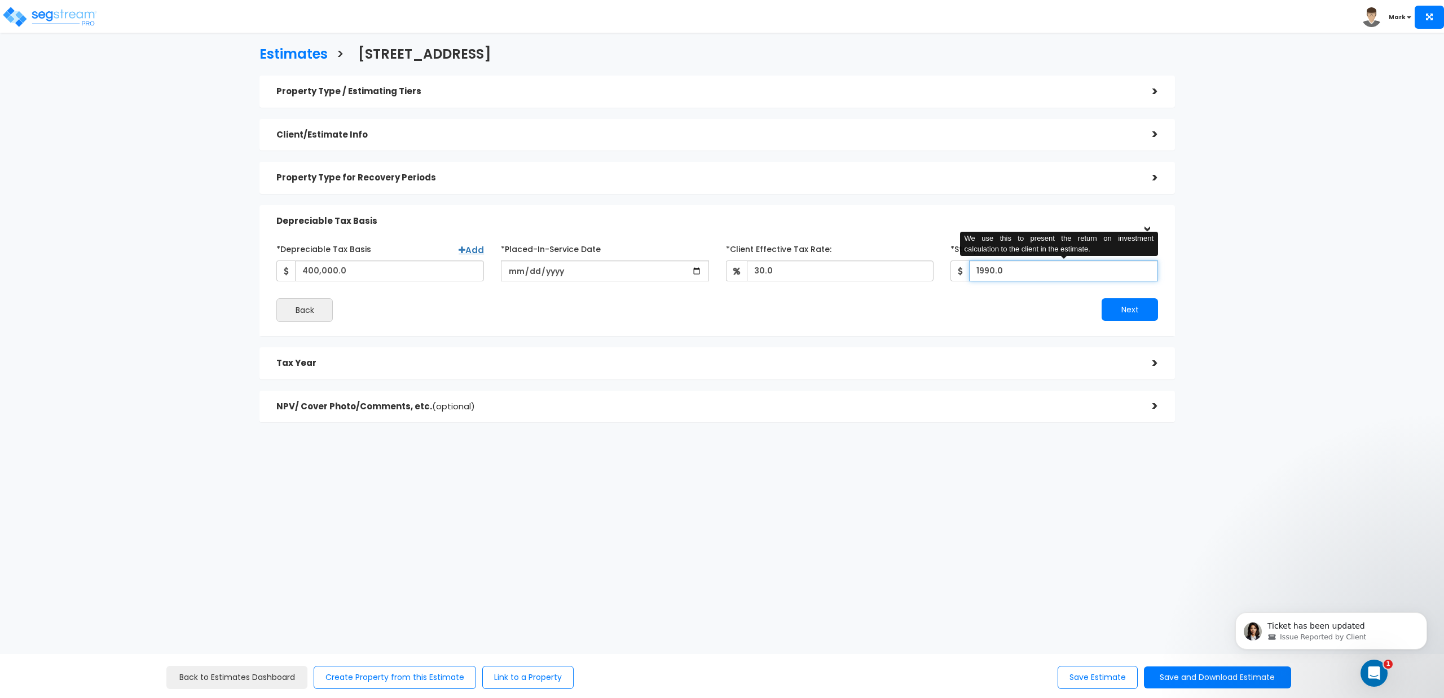
click at [1025, 268] on input "1990.0" at bounding box center [1063, 271] width 189 height 21
type input "1,990"
click at [1000, 298] on div "Next" at bounding box center [941, 309] width 449 height 23
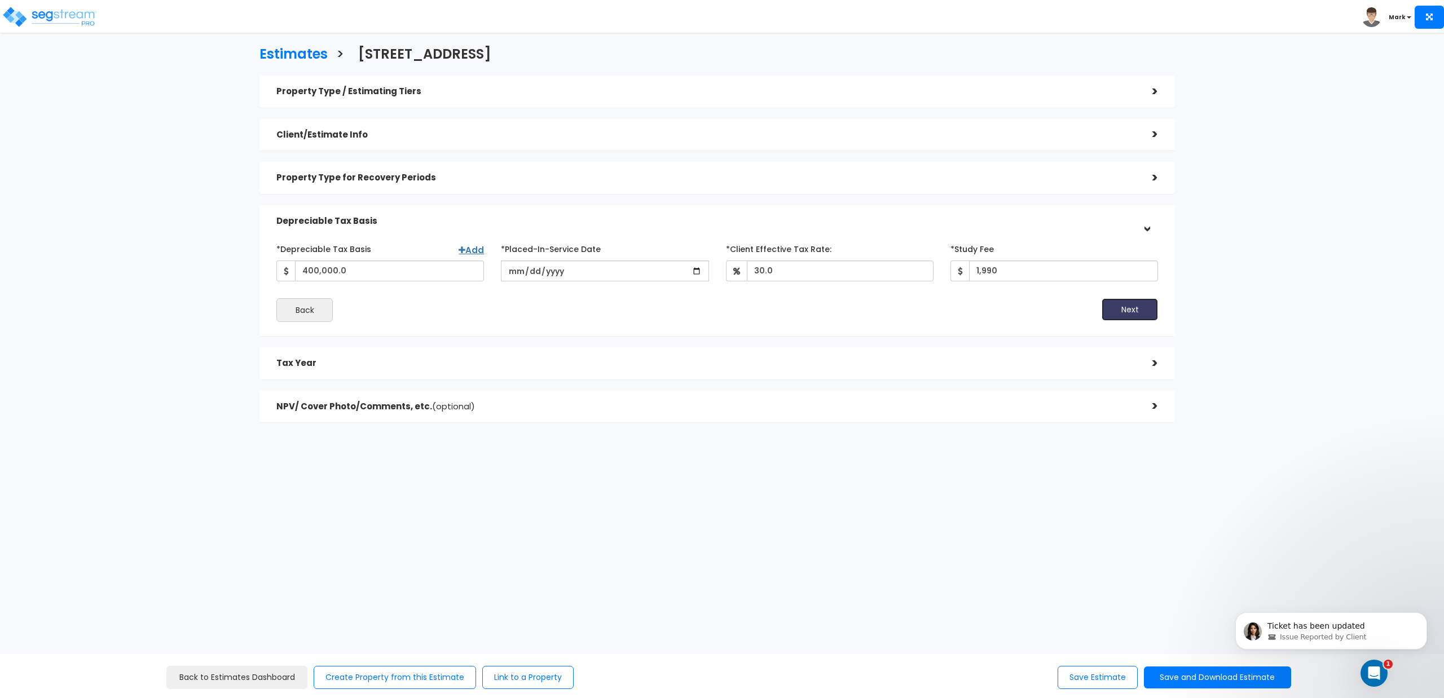
click at [1123, 310] on button "Next" at bounding box center [1129, 309] width 56 height 23
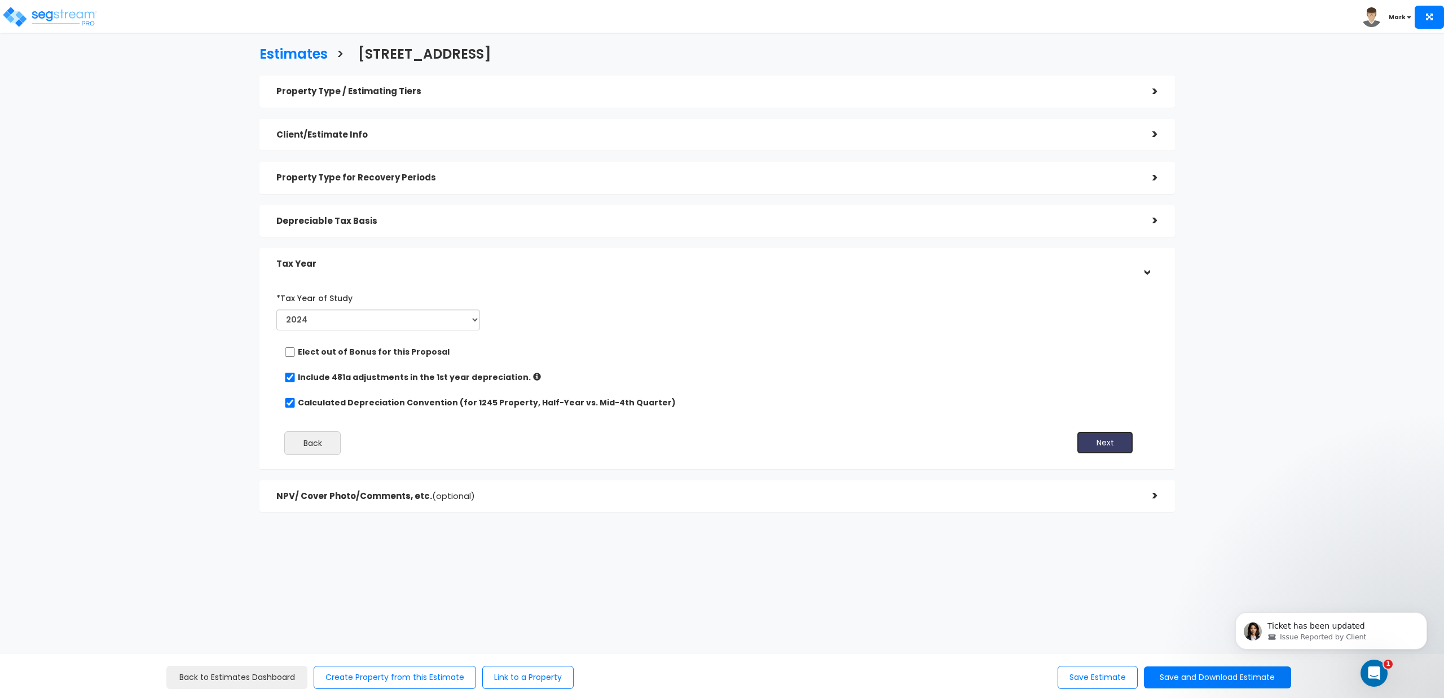
click at [1096, 440] on button "Next" at bounding box center [1105, 442] width 56 height 23
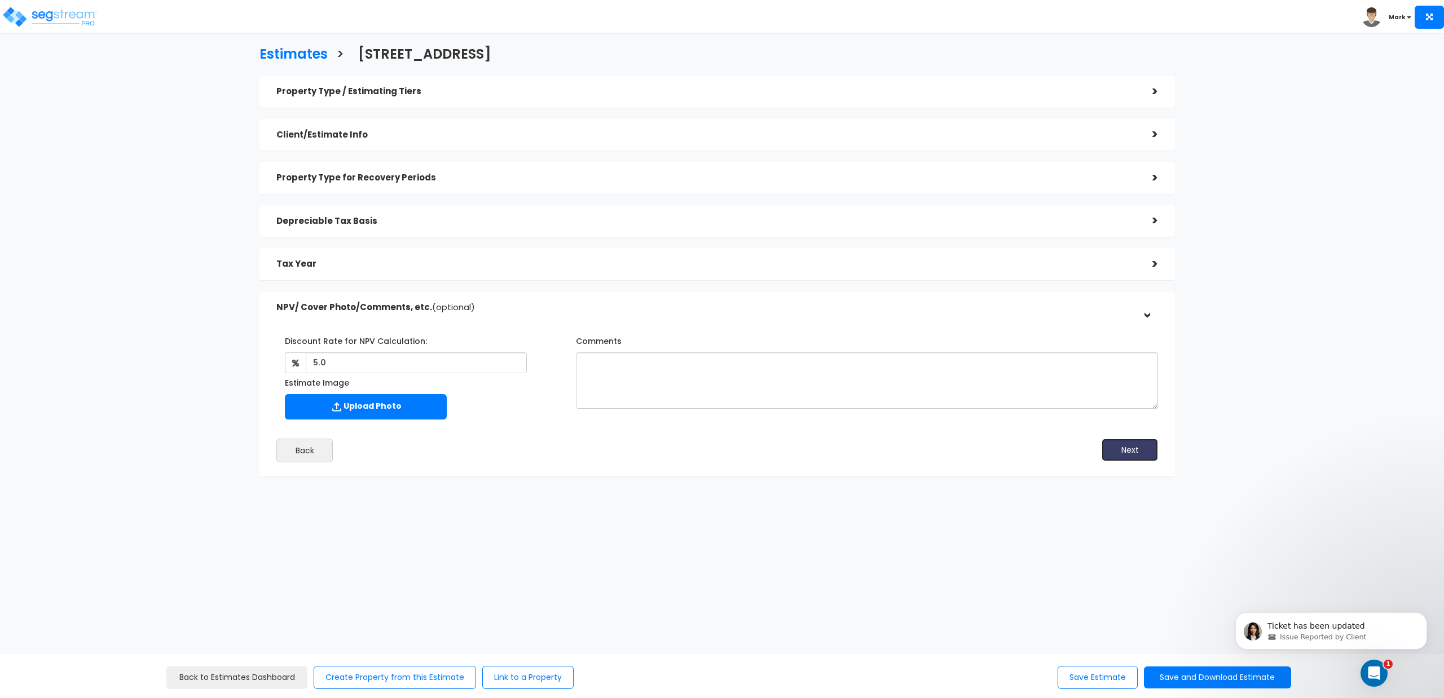
click at [1128, 456] on button "Next" at bounding box center [1129, 450] width 56 height 23
click at [1090, 679] on button "Save Estimate" at bounding box center [1097, 677] width 80 height 23
click at [1128, 452] on button "Next" at bounding box center [1129, 450] width 56 height 23
click at [1180, 678] on button "Save and Download Estimate" at bounding box center [1217, 678] width 147 height 22
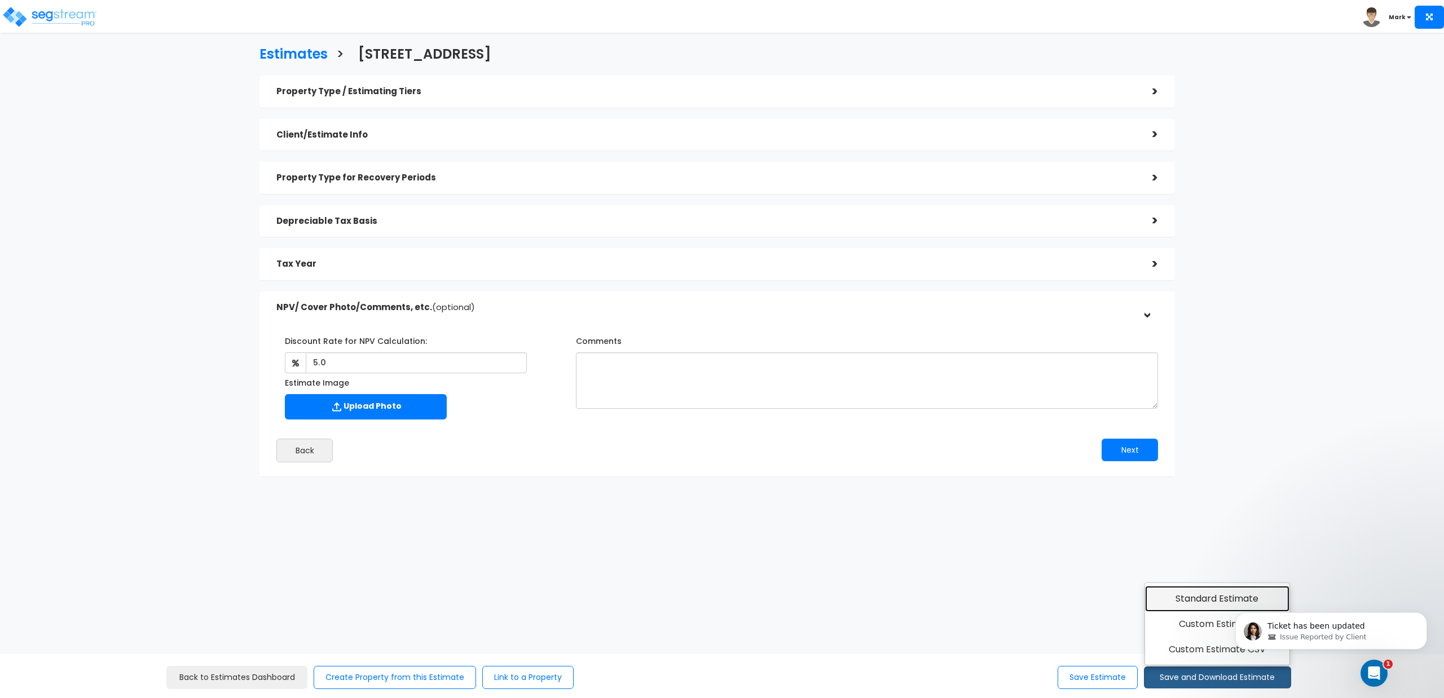
click at [1173, 601] on link "Standard Estimate" at bounding box center [1217, 599] width 145 height 26
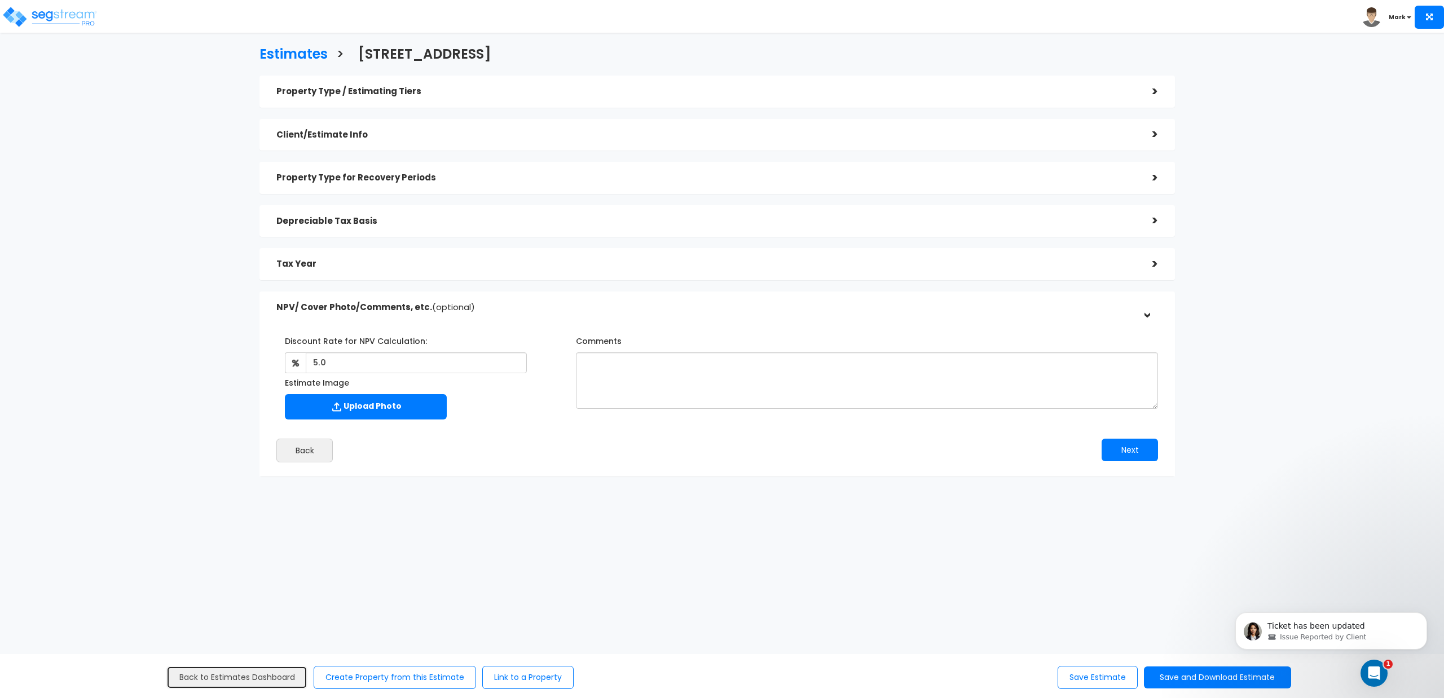
click at [267, 677] on link "Back to Estimates Dashboard" at bounding box center [236, 677] width 141 height 23
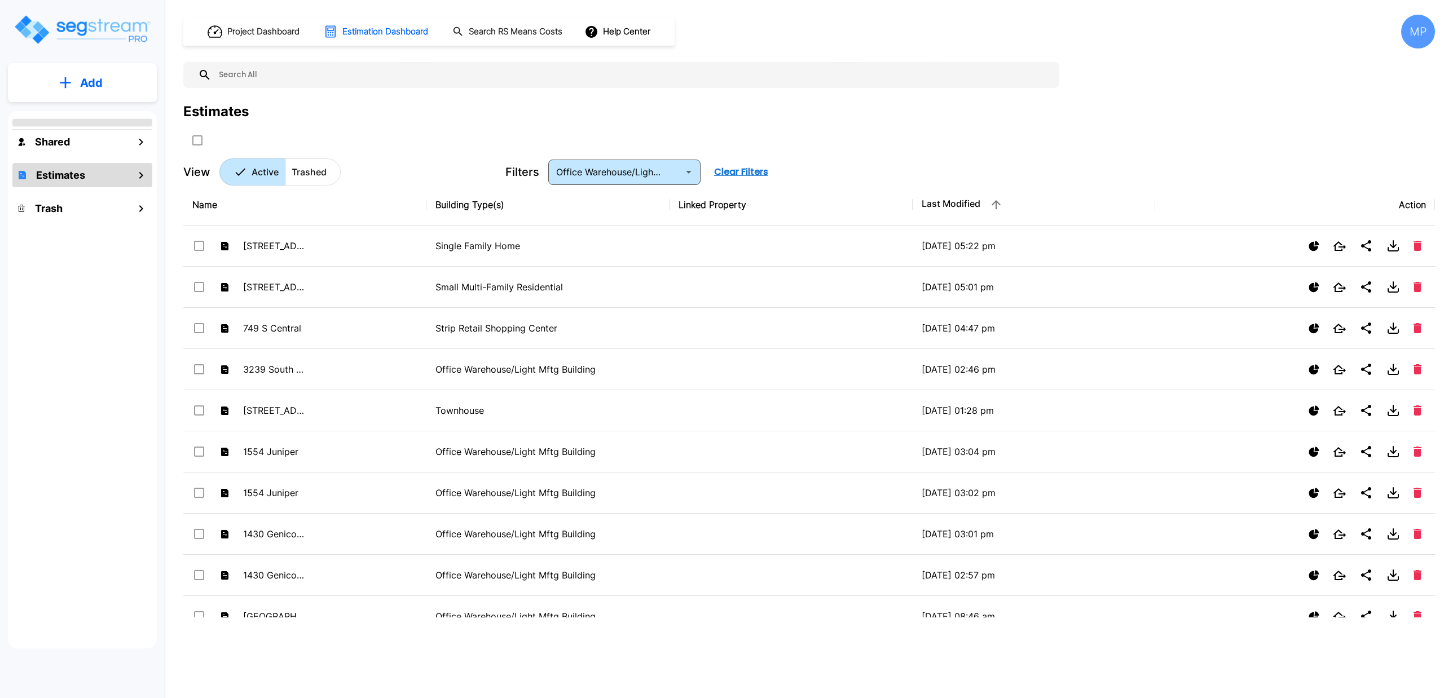
click at [79, 82] on button "Add" at bounding box center [82, 83] width 149 height 33
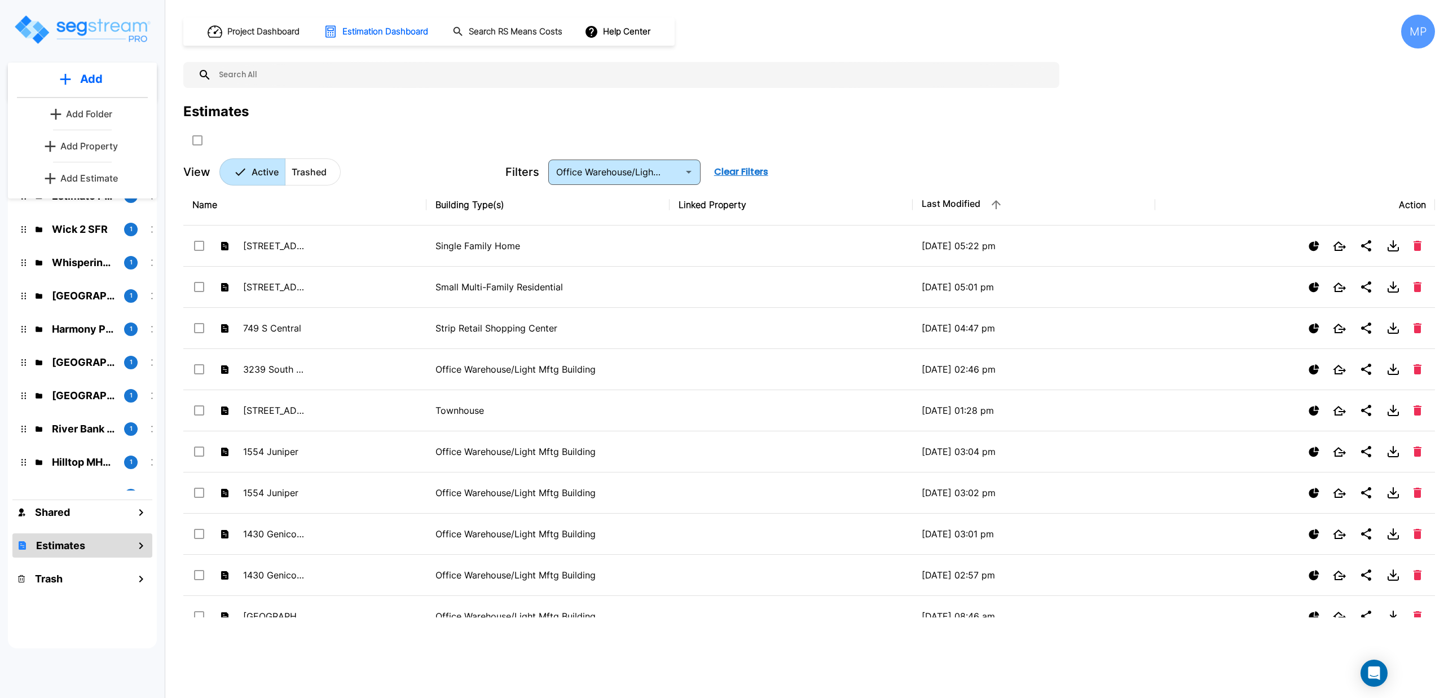
click at [73, 175] on p "Add Estimate" at bounding box center [89, 178] width 58 height 14
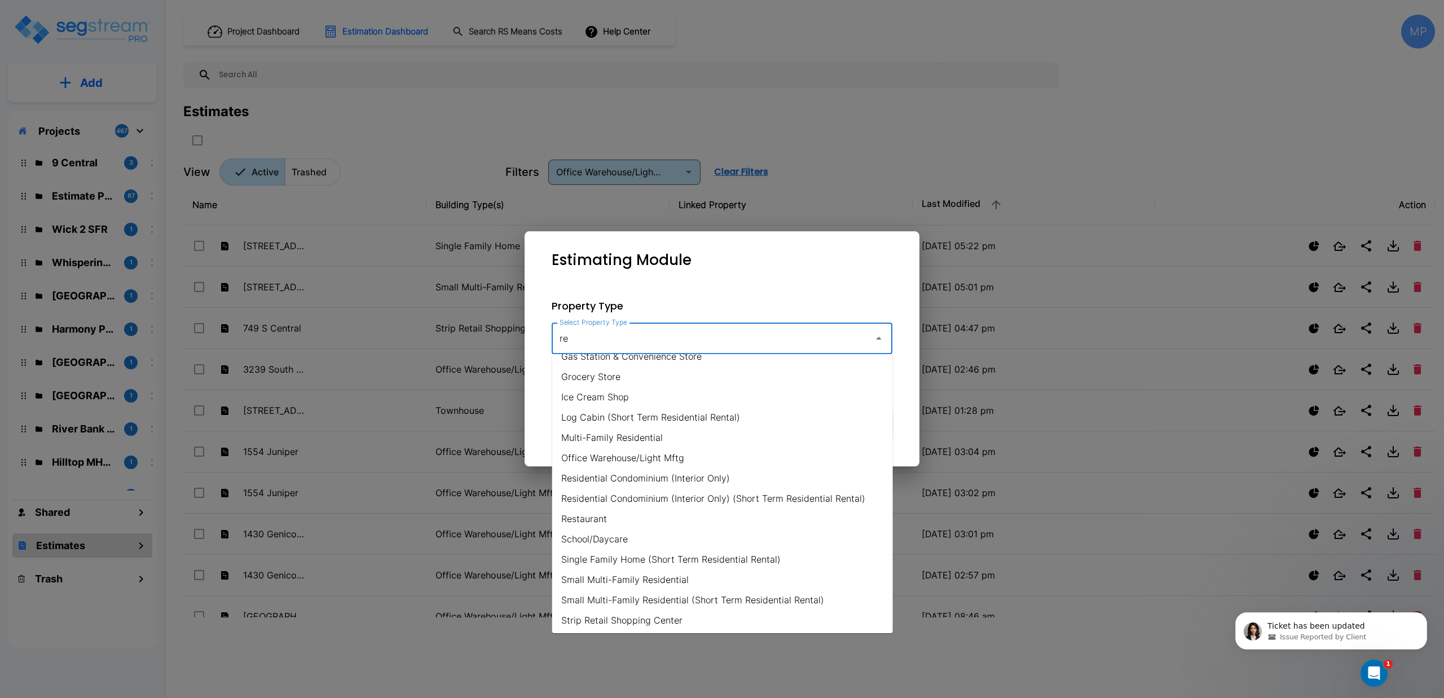
scroll to position [135, 0]
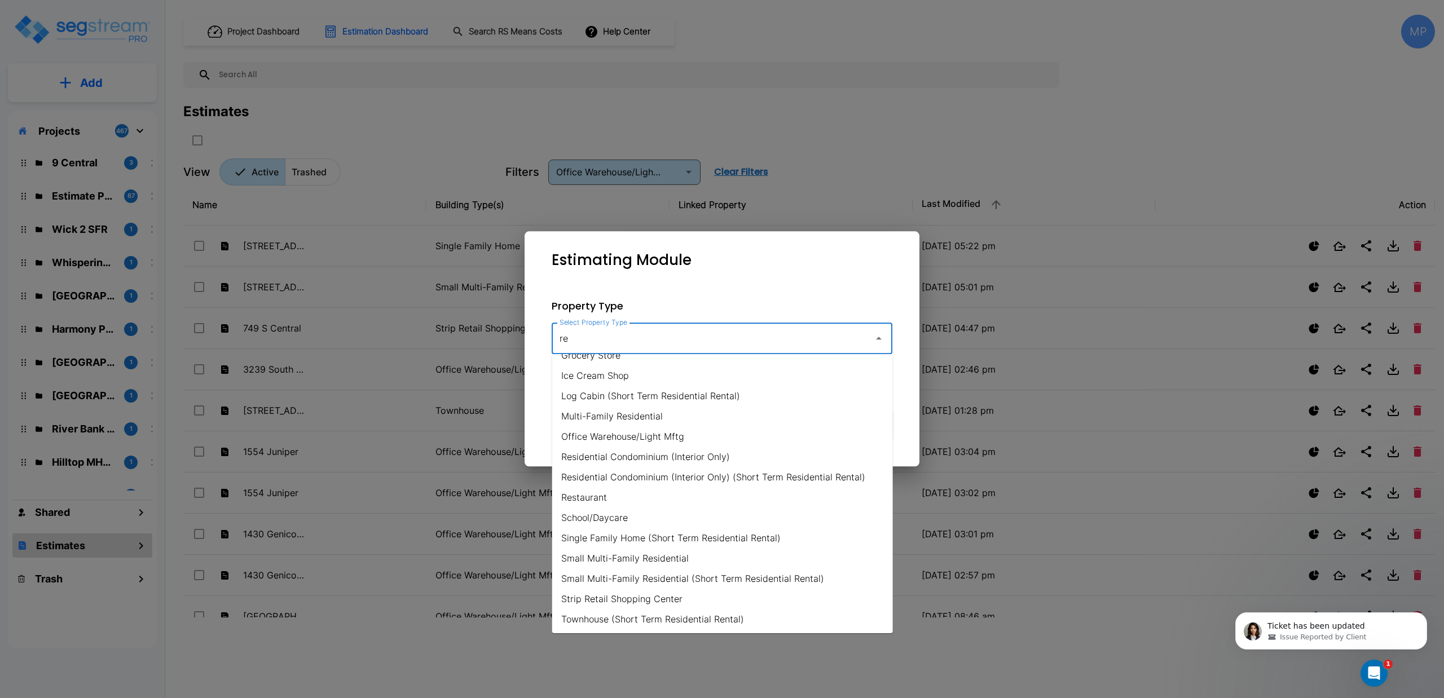
type input "r"
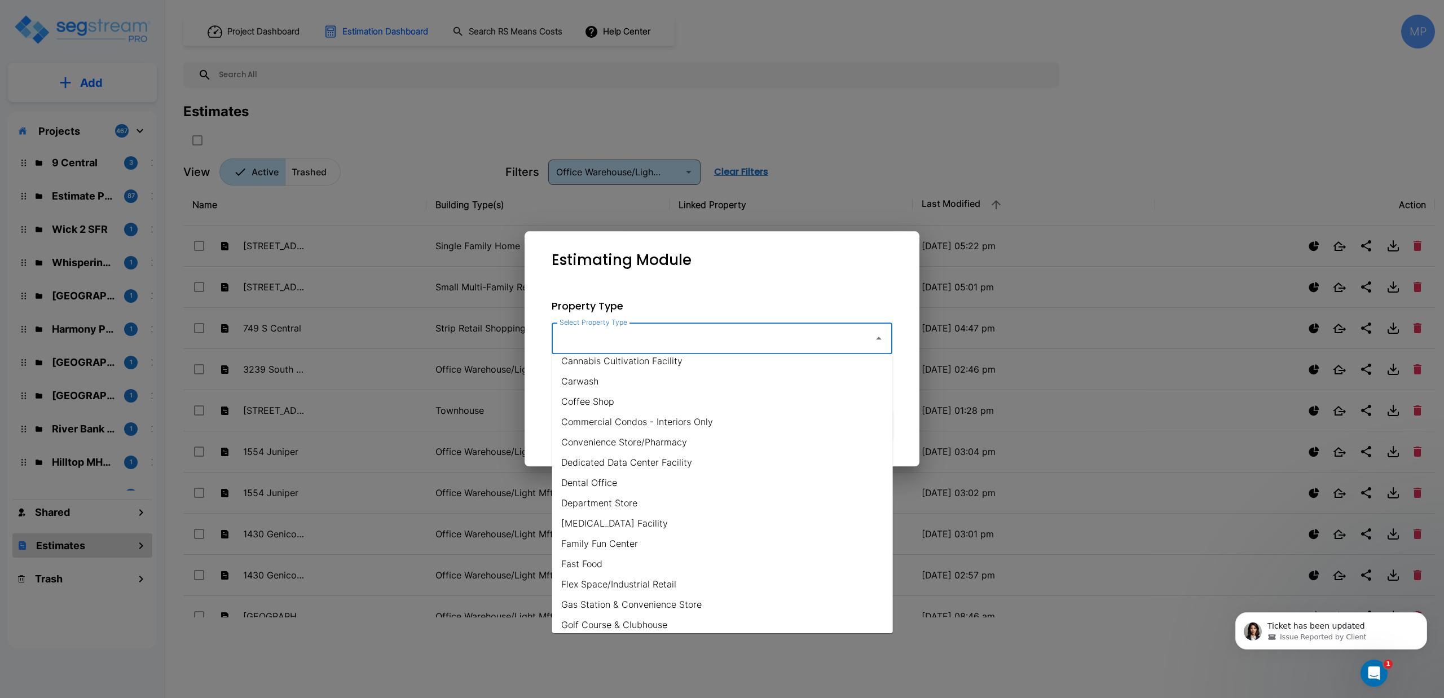
scroll to position [226, 0]
click at [580, 431] on li "Department Store" at bounding box center [722, 427] width 341 height 20
type input "Department Store"
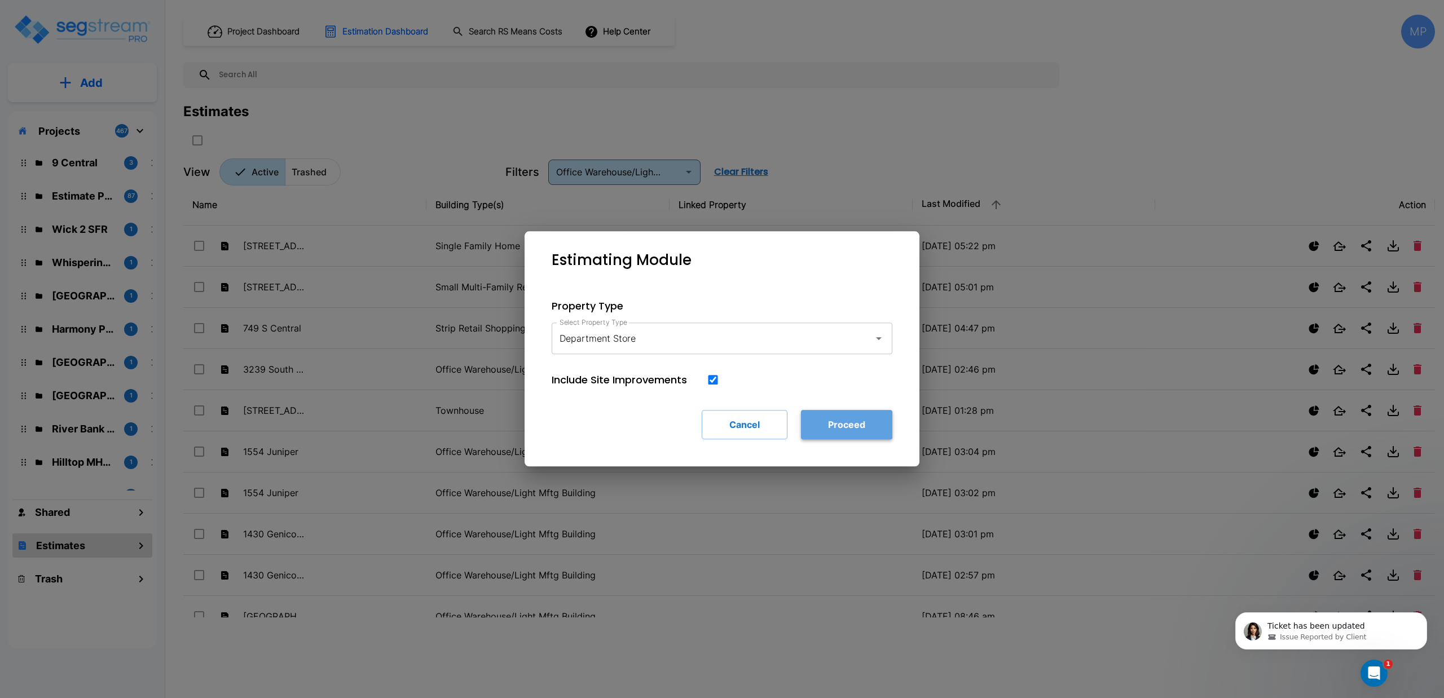
click at [833, 425] on button "Proceed" at bounding box center [846, 424] width 91 height 29
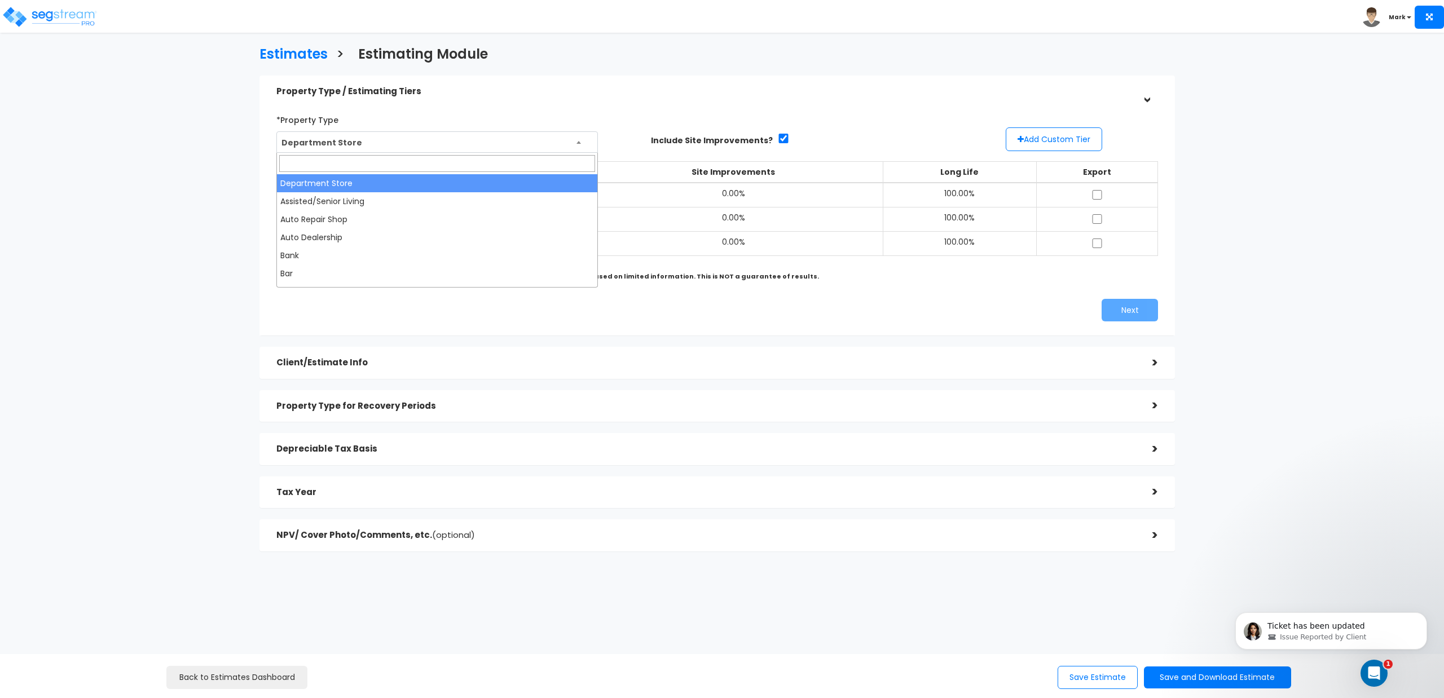
click at [579, 141] on b at bounding box center [578, 142] width 5 height 3
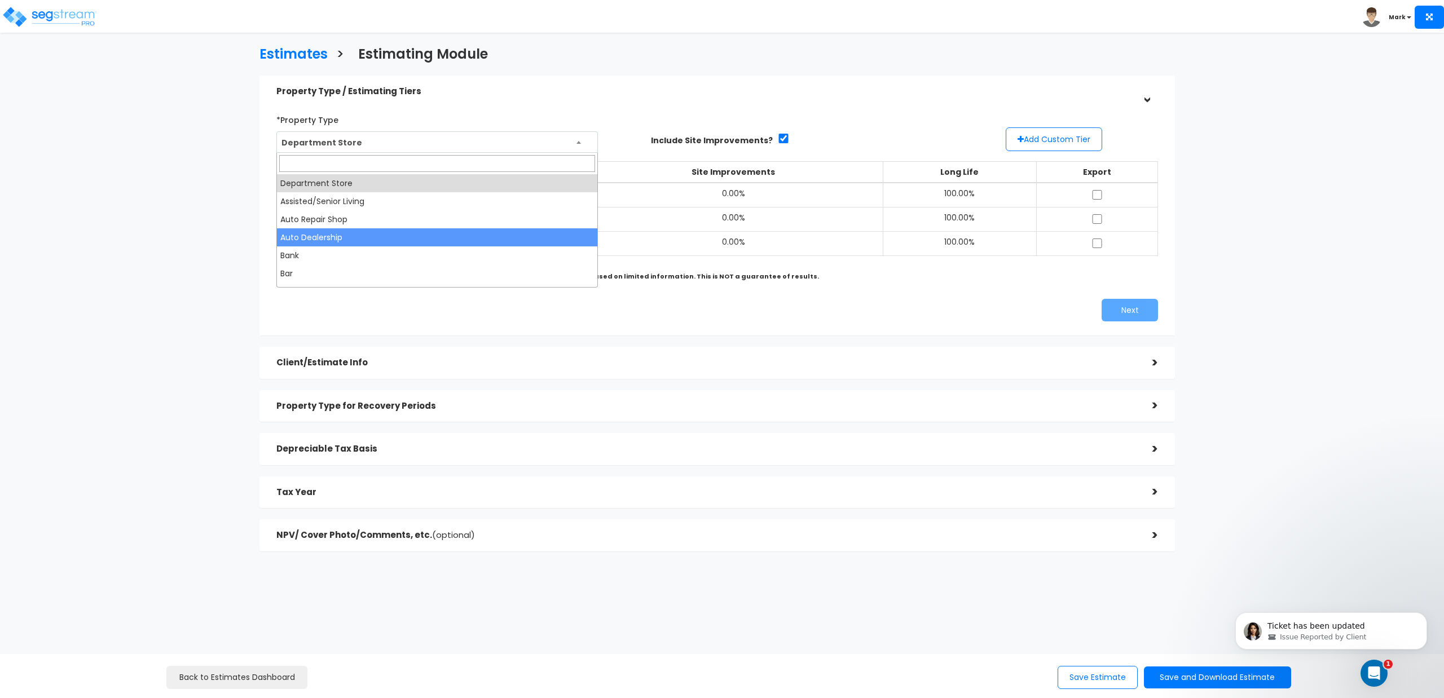
scroll to position [75, 0]
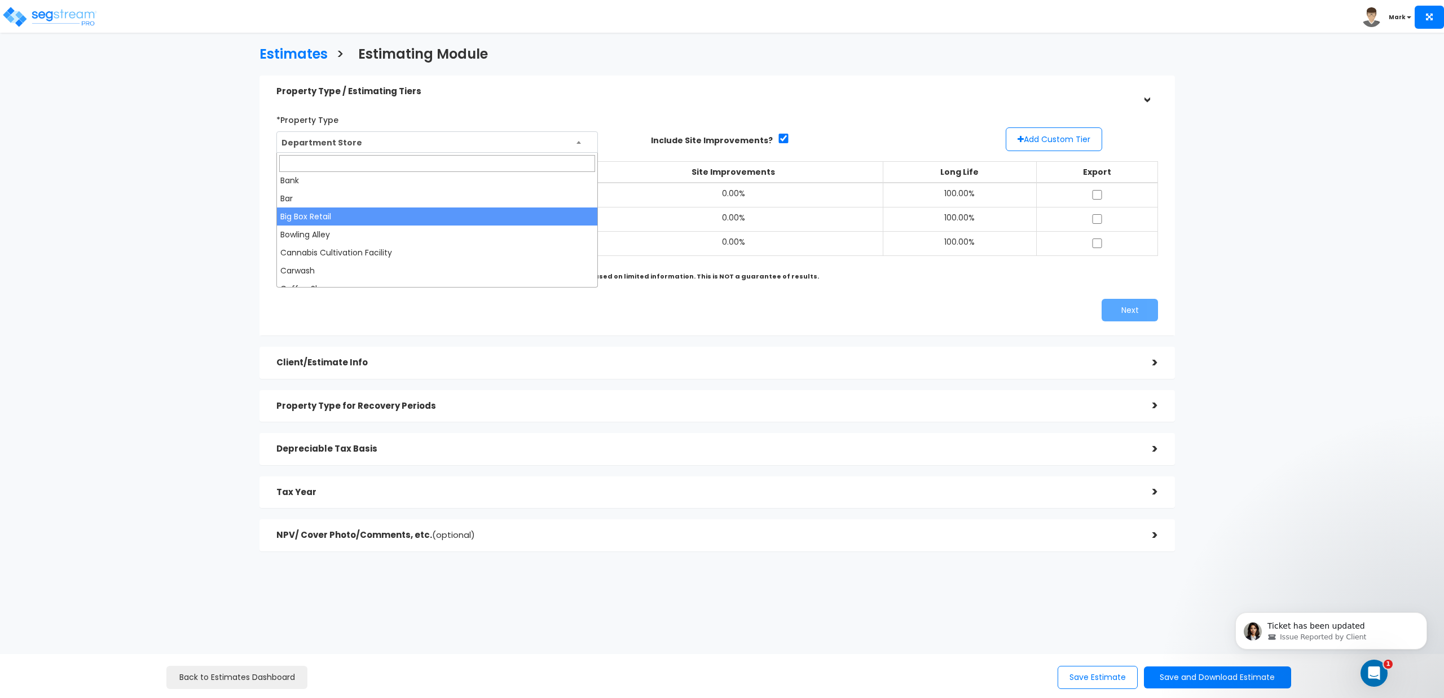
select select "98"
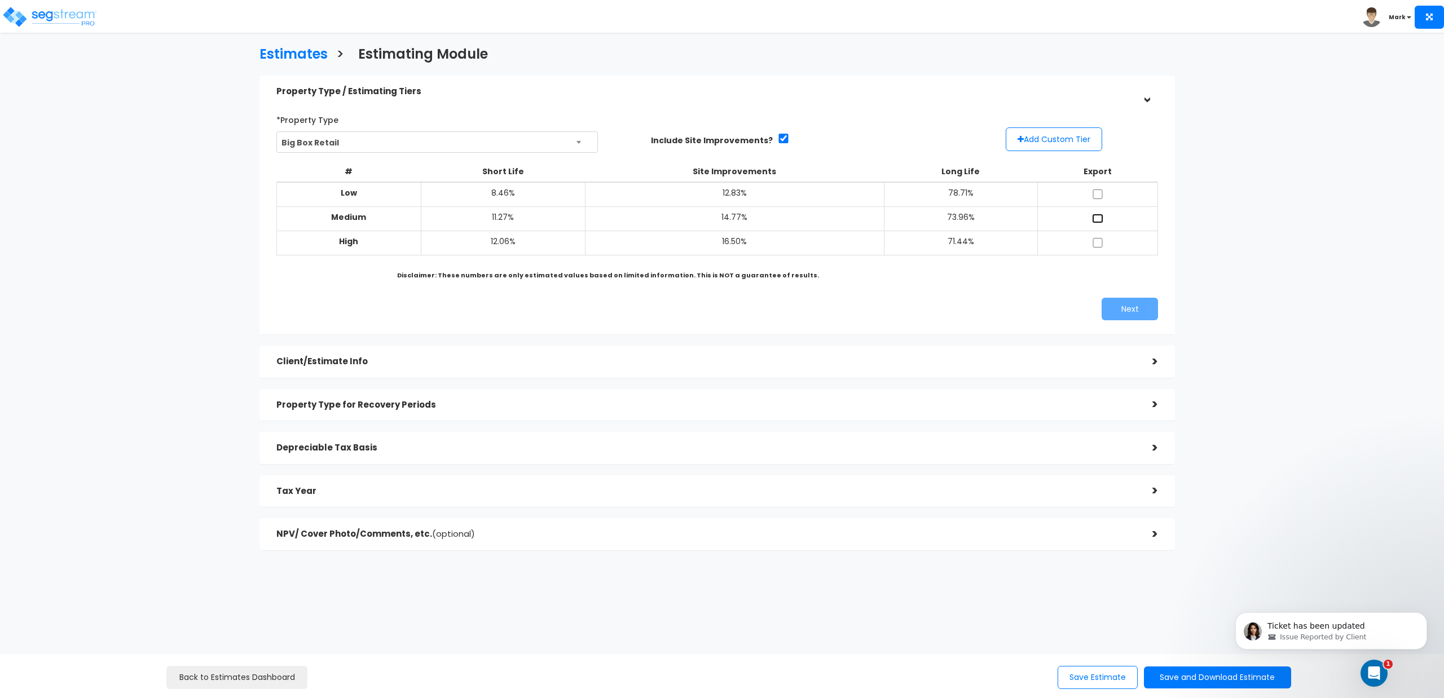
click at [1095, 219] on input "checkbox" at bounding box center [1097, 219] width 11 height 10
checkbox input "true"
click at [1118, 310] on button "Next" at bounding box center [1129, 309] width 56 height 23
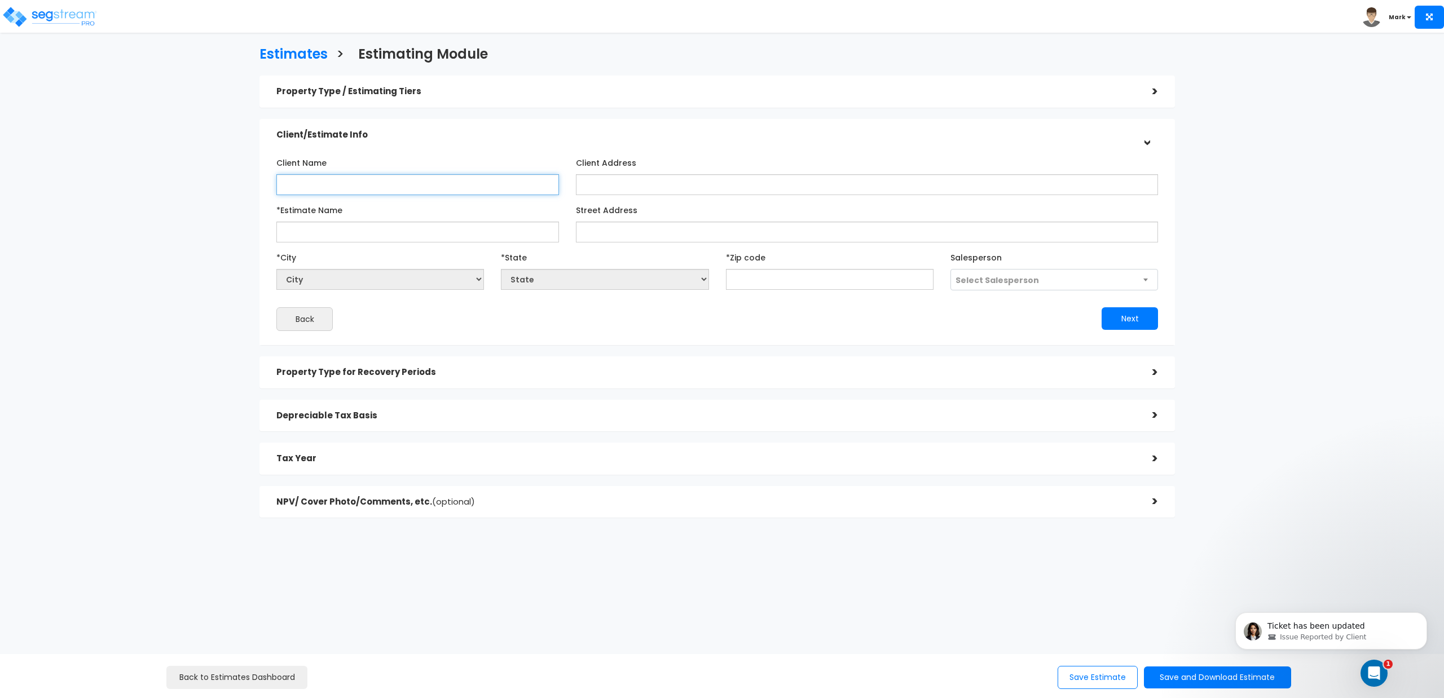
click at [411, 192] on input "Client Name" at bounding box center [417, 184] width 283 height 21
type input "In Ridge LLC"
click at [334, 236] on input "[STREET_ADDRESS]" at bounding box center [417, 232] width 283 height 21
drag, startPoint x: 377, startPoint y: 228, endPoint x: 276, endPoint y: 237, distance: 101.4
click at [276, 237] on input "[STREET_ADDRESS]" at bounding box center [417, 232] width 283 height 21
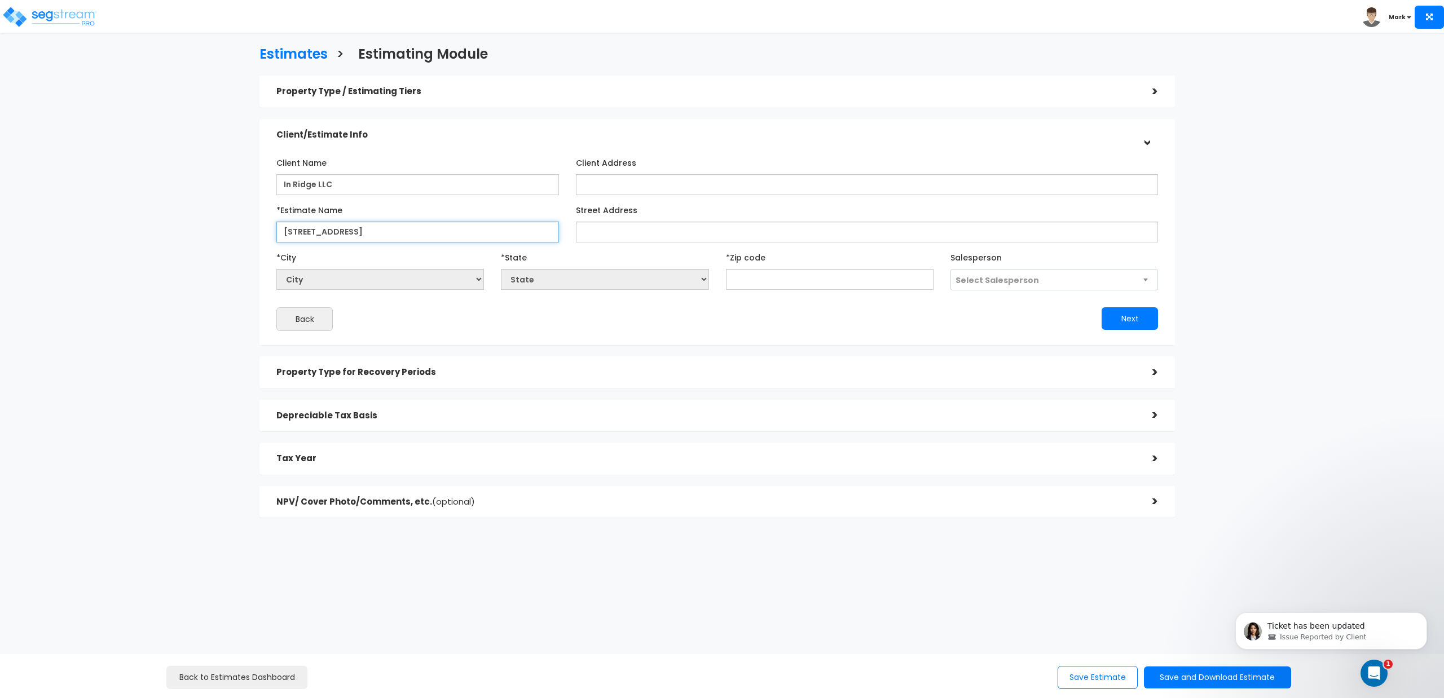
type input "[STREET_ADDRESS]"
click at [596, 231] on input "Street Address" at bounding box center [867, 232] width 582 height 21
paste input "[STREET_ADDRESS]"
type input "[STREET_ADDRESS]"
click at [752, 274] on input "text" at bounding box center [830, 279] width 208 height 21
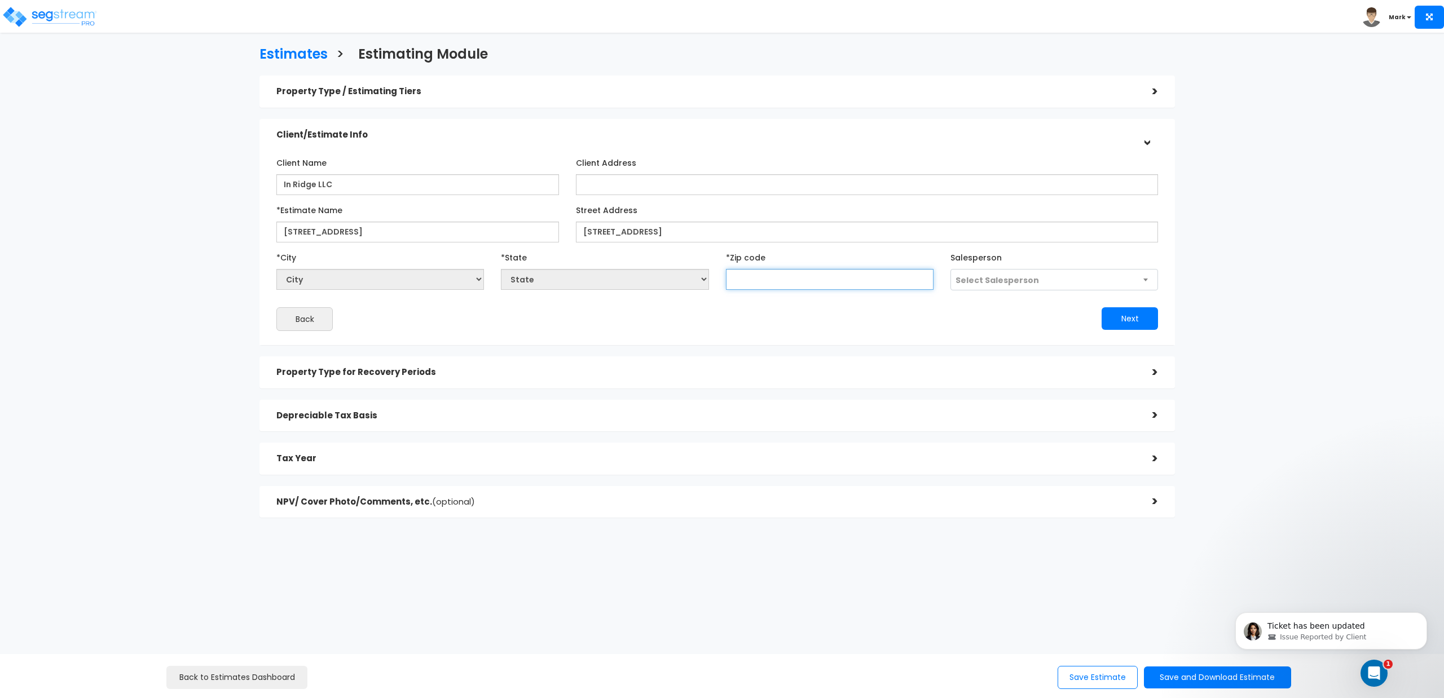
type input "4"
select select "KY"
type input "46"
select select "IN"
type input "46319"
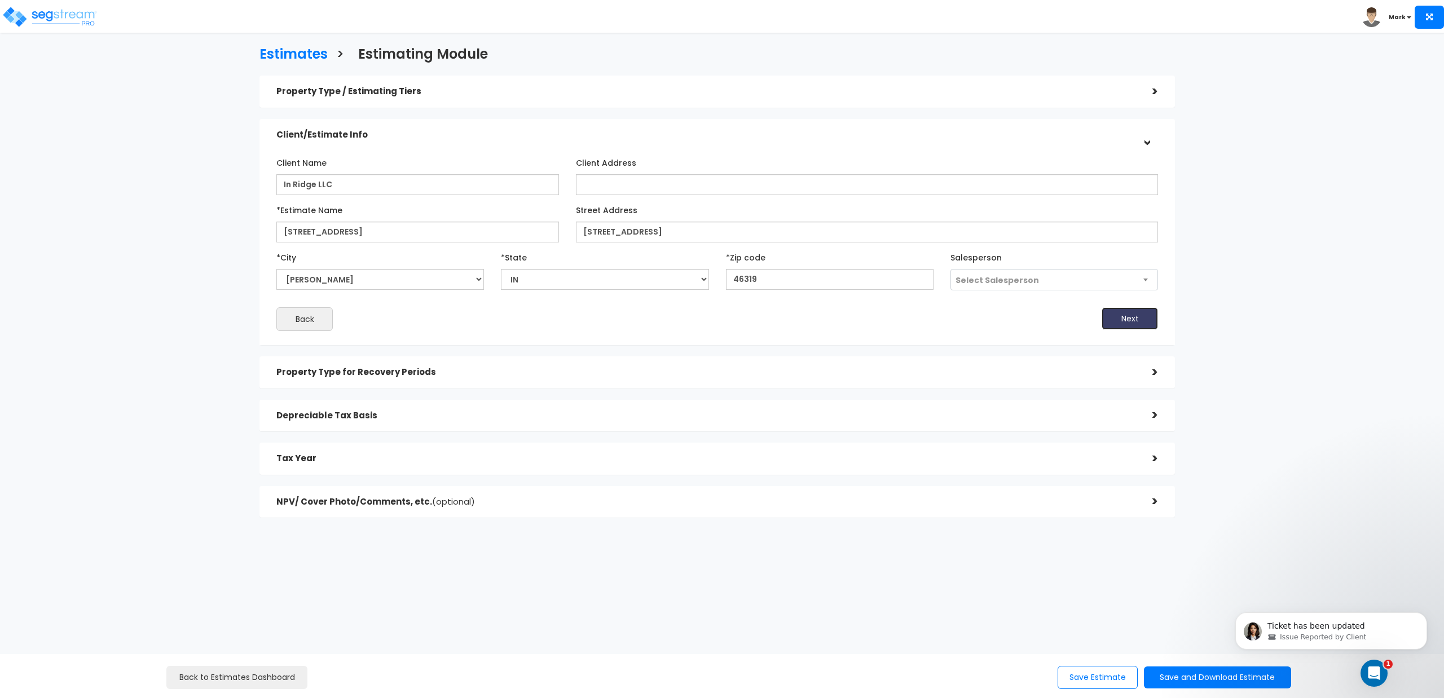
click at [1121, 320] on button "Next" at bounding box center [1129, 318] width 56 height 23
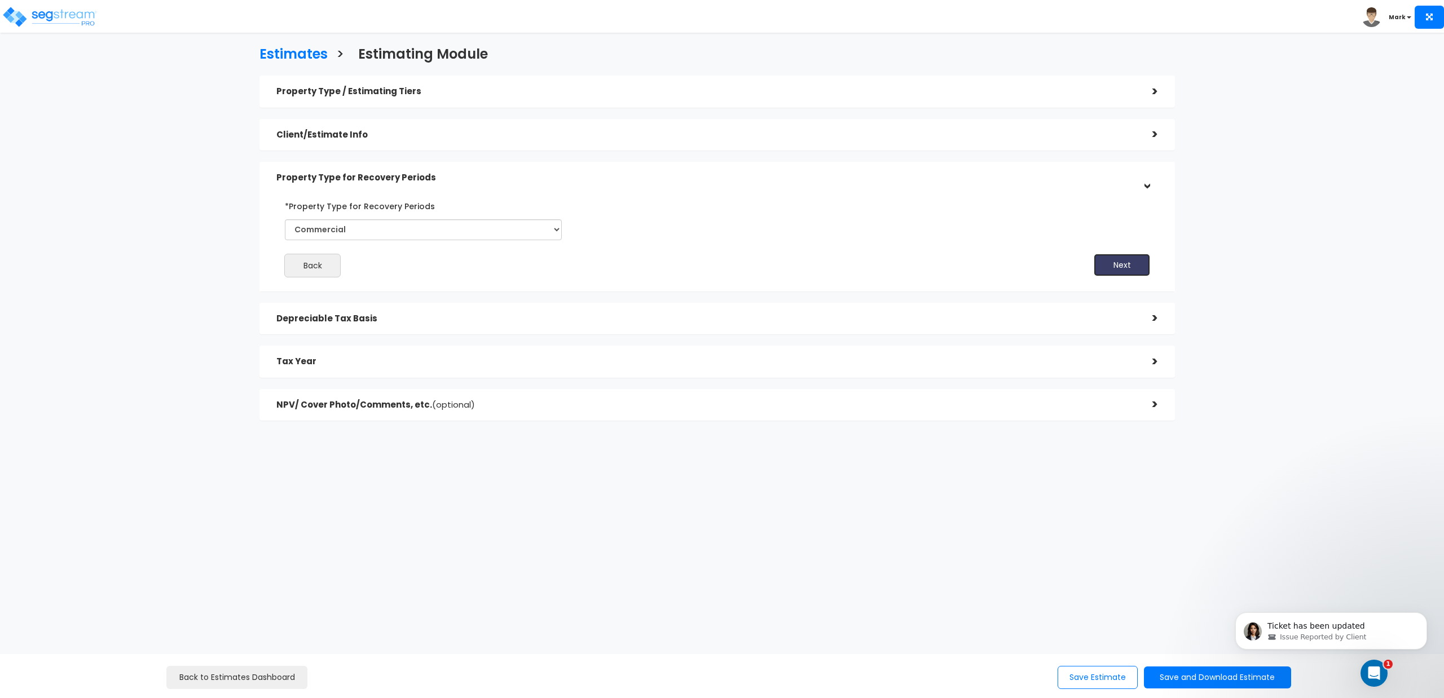
click at [1121, 265] on button "Next" at bounding box center [1121, 265] width 56 height 23
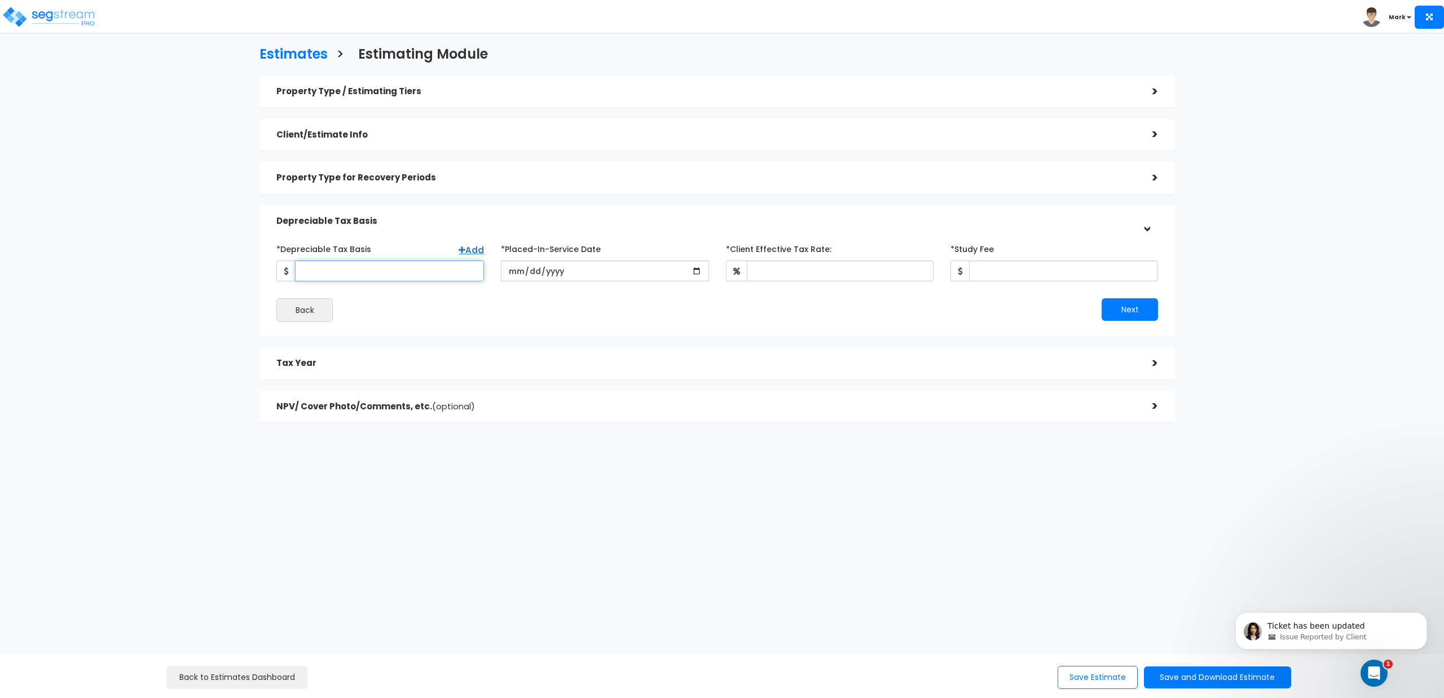
click at [445, 274] on input "*Depreciable Tax Basis" at bounding box center [389, 271] width 189 height 21
type input "750,000"
click at [574, 264] on input "0025-08-22" at bounding box center [605, 271] width 208 height 21
click at [567, 273] on input "0025-08-22" at bounding box center [605, 271] width 208 height 21
click at [555, 274] on input "0025-08-22" at bounding box center [605, 271] width 208 height 21
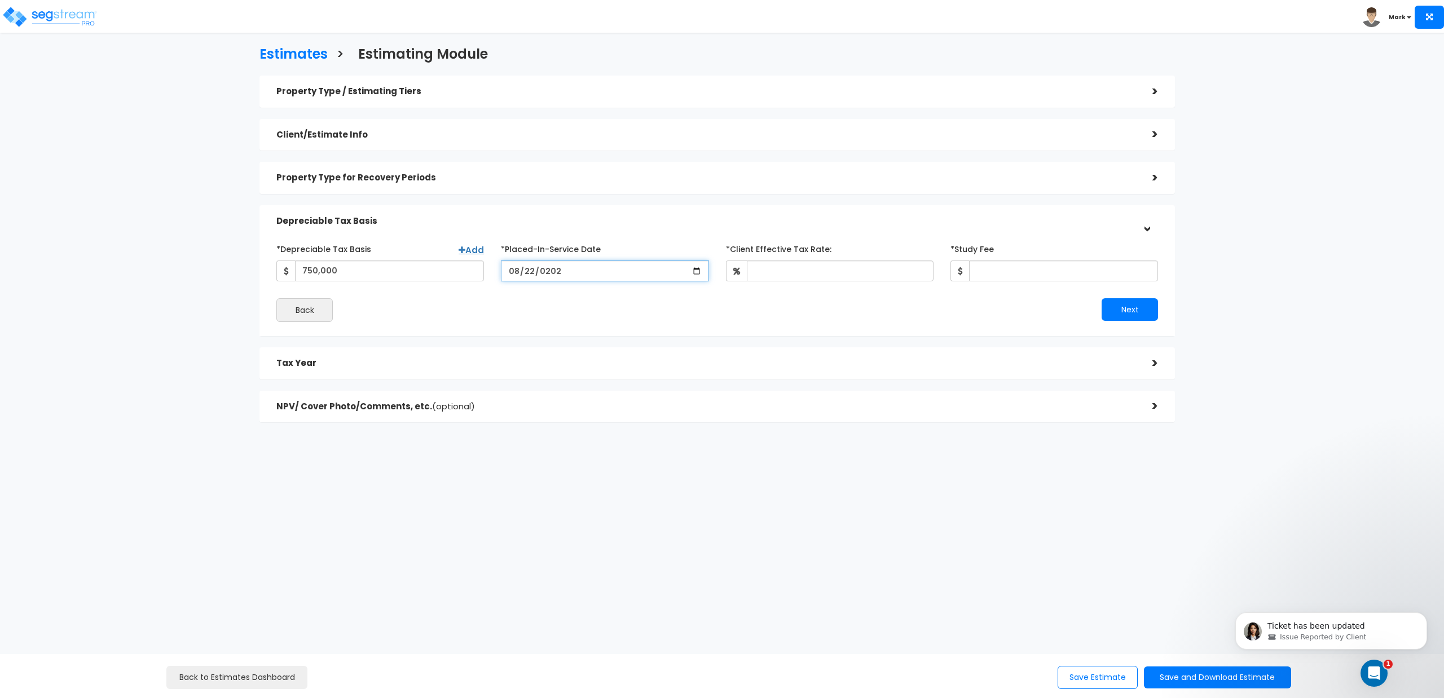
type input "[DATE]"
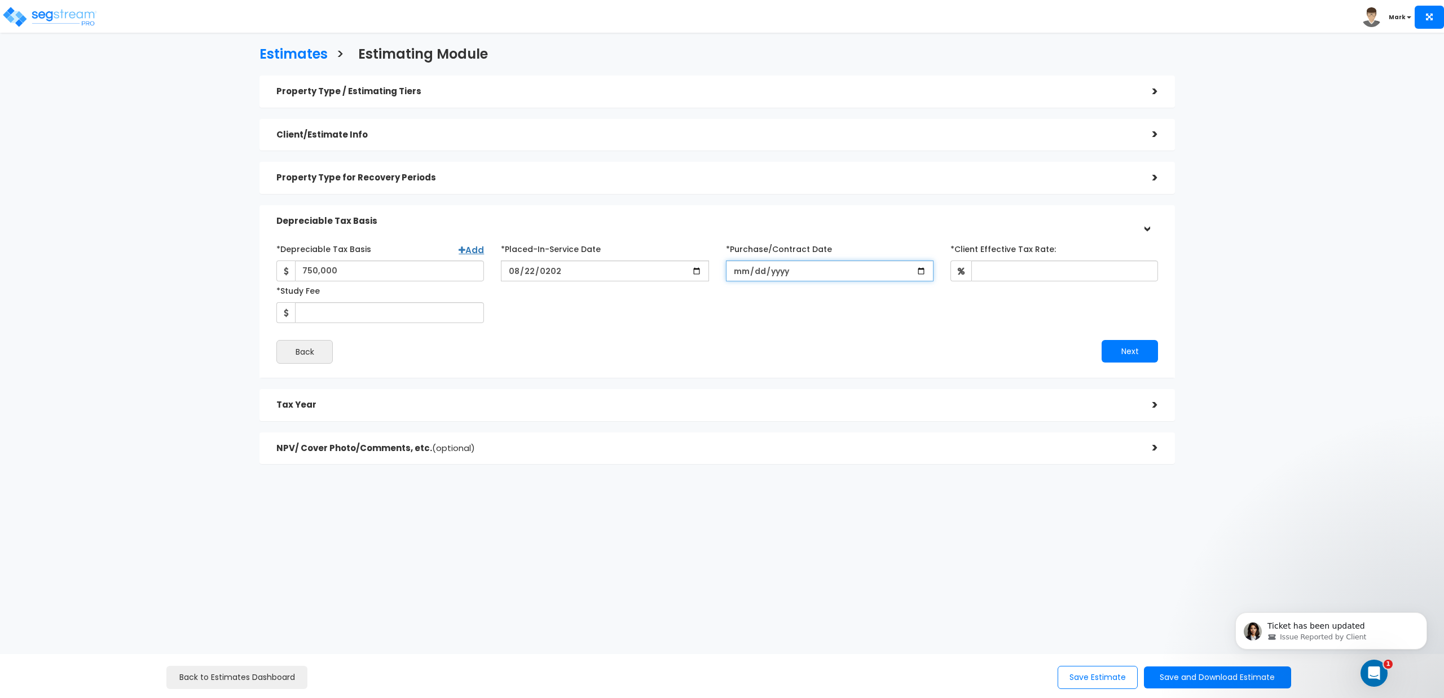
click at [748, 274] on input "*Purchase/Contract Date" at bounding box center [830, 271] width 208 height 21
type input "[DATE]"
click at [1016, 273] on input "*Client Effective Tax Rate:" at bounding box center [1064, 271] width 187 height 21
type input "30"
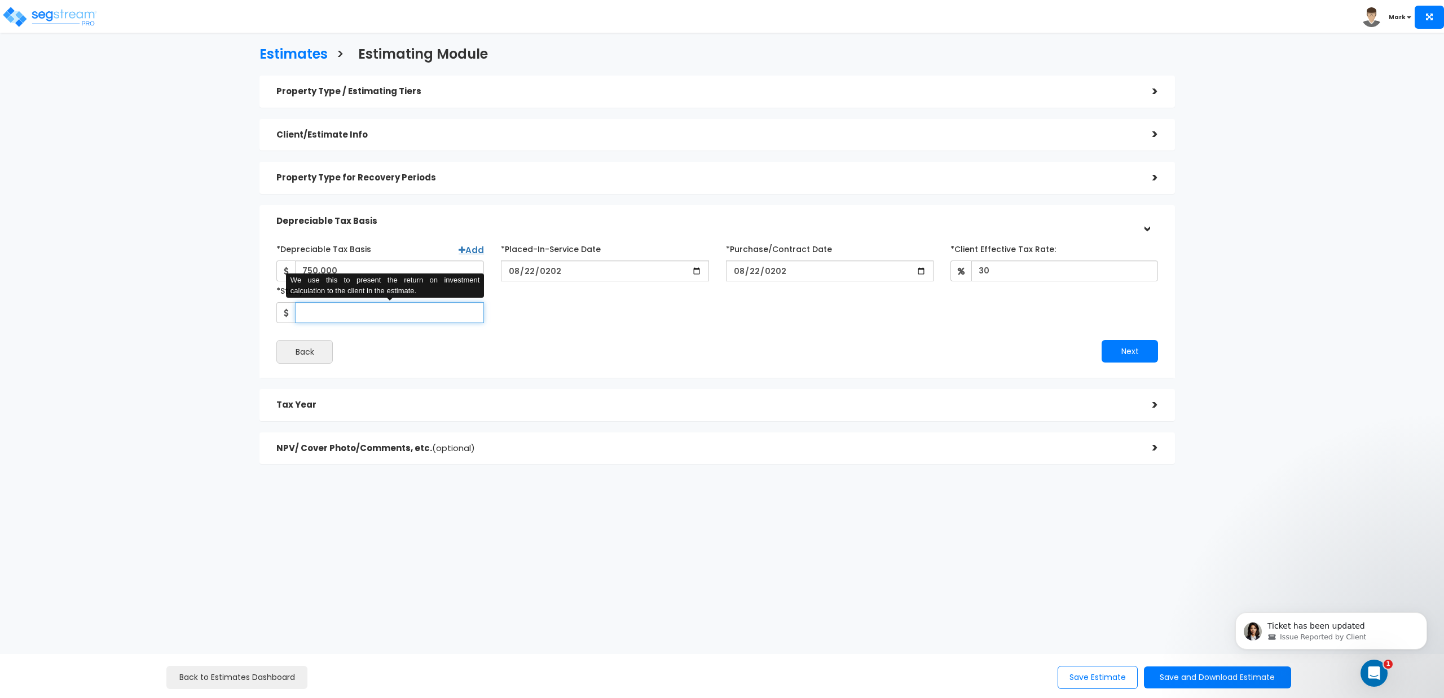
click at [421, 317] on input "*Study Fee" at bounding box center [389, 312] width 189 height 21
click at [510, 315] on div "*Depreciable Tax Basis Add 750,000 *Placed-In-Service Date" at bounding box center [717, 281] width 898 height 83
click at [391, 316] on input "*Study Fee" at bounding box center [389, 312] width 189 height 21
type input "2,350"
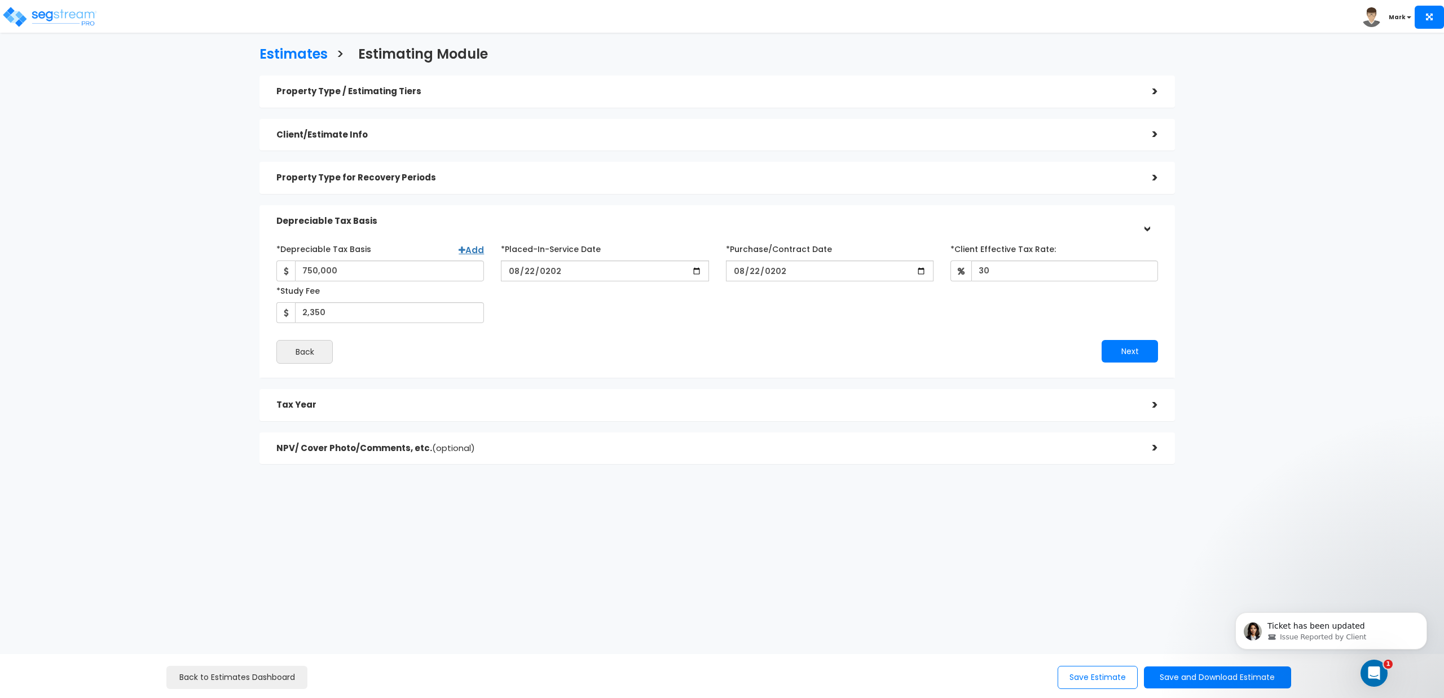
click at [898, 325] on div "*Depreciable Tax Basis Add 750,000 *Placed-In-Service Date [DATE]" at bounding box center [716, 302] width 881 height 124
click at [1110, 353] on button "Next" at bounding box center [1129, 351] width 56 height 23
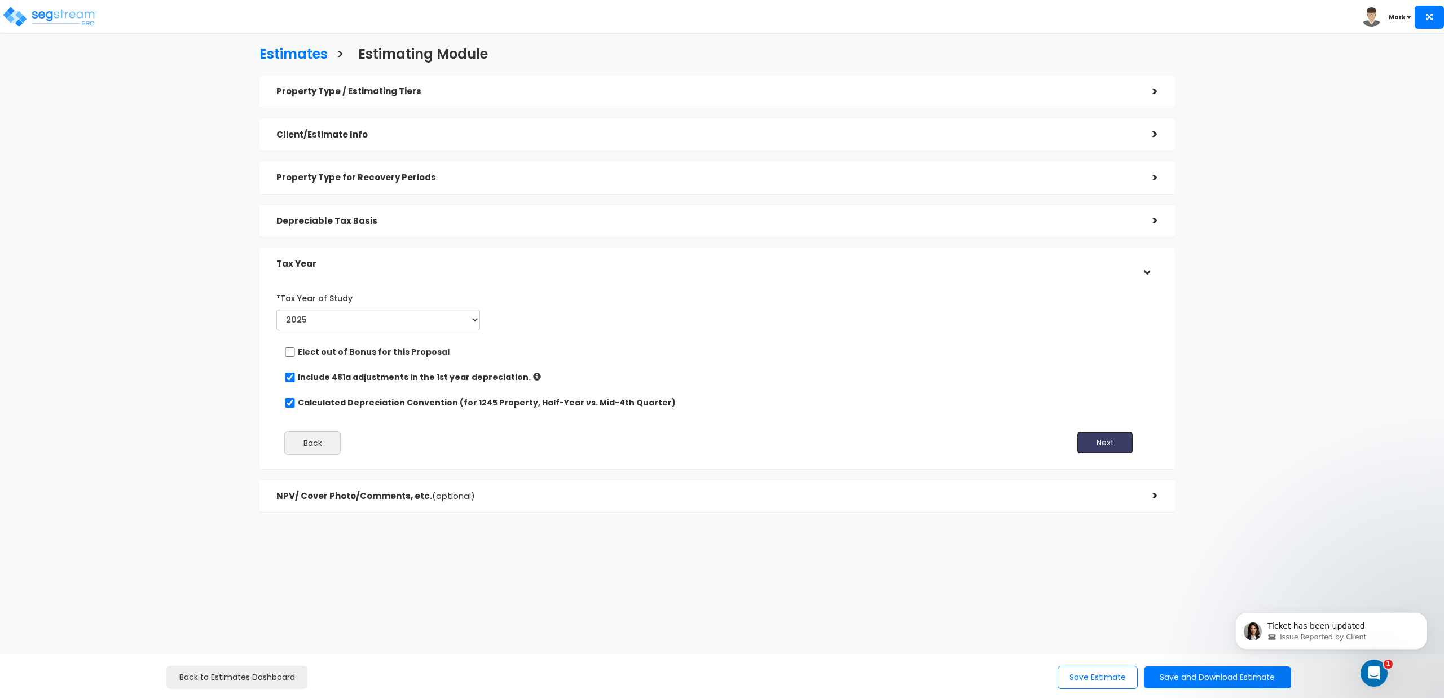
click at [1111, 443] on button "Next" at bounding box center [1105, 442] width 56 height 23
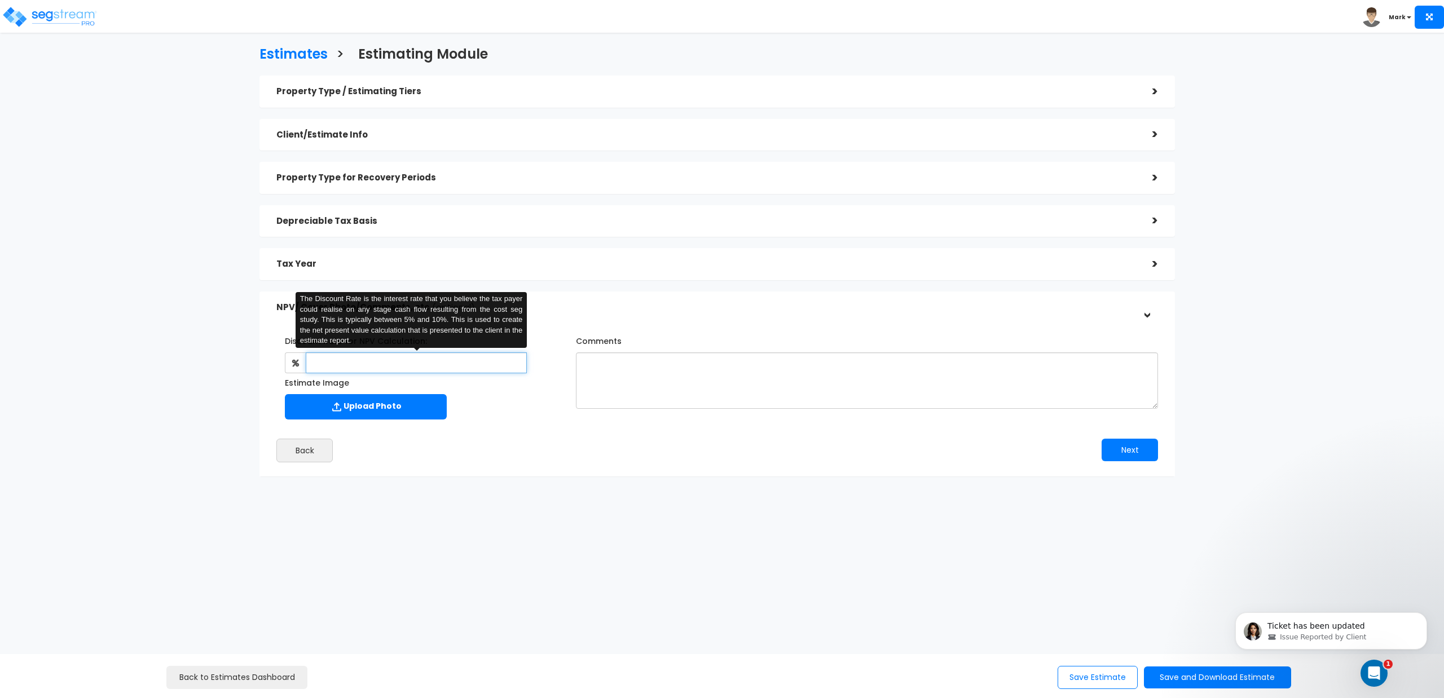
click at [418, 369] on input "text" at bounding box center [416, 362] width 221 height 21
type input "5"
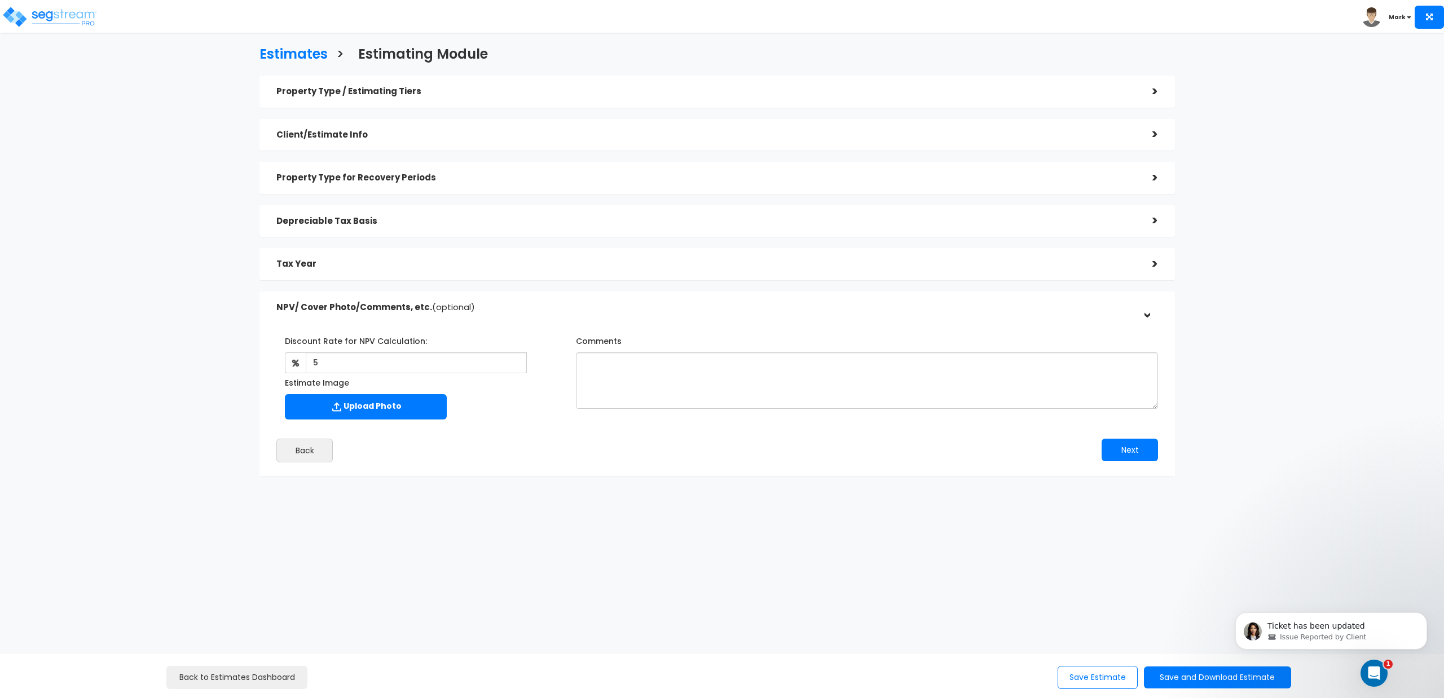
click at [495, 413] on div "Upload Photo" at bounding box center [418, 408] width 266 height 28
click at [1121, 451] on button "Next" at bounding box center [1129, 450] width 56 height 23
click at [1165, 677] on button "Save and Download Estimate" at bounding box center [1217, 678] width 147 height 22
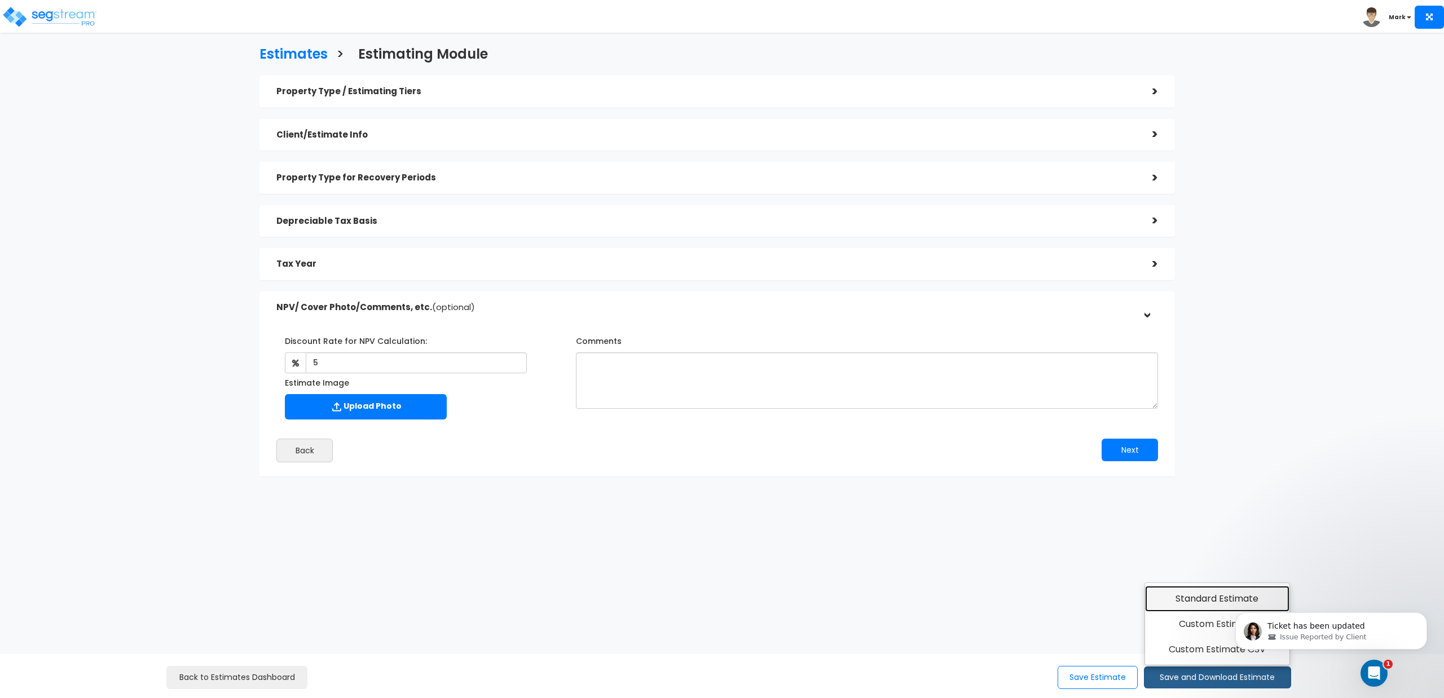
click at [1168, 601] on link "Standard Estimate" at bounding box center [1217, 599] width 145 height 26
